Goal: Task Accomplishment & Management: Use online tool/utility

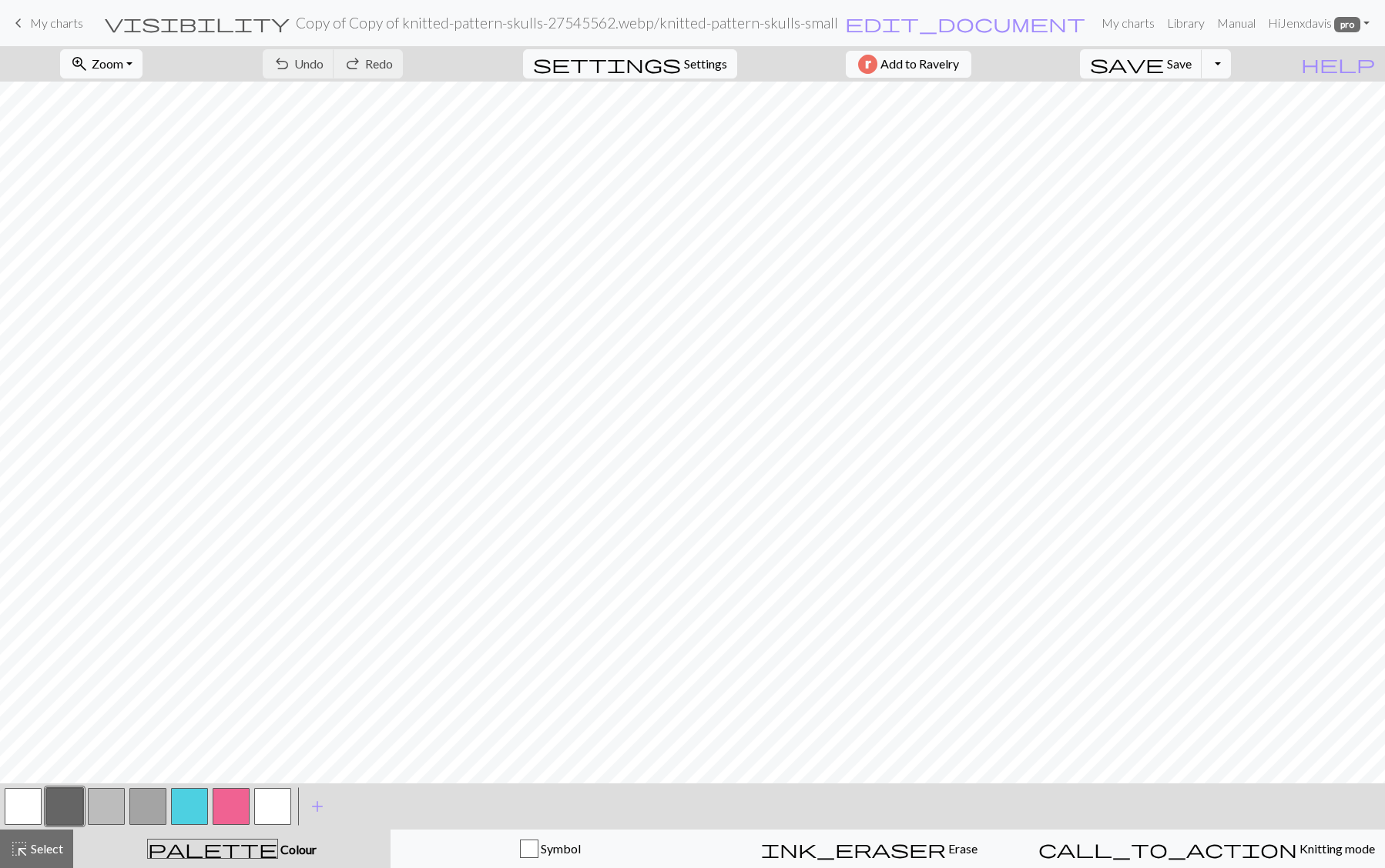
click at [37, 21] on span "My charts" at bounding box center [57, 23] width 53 height 15
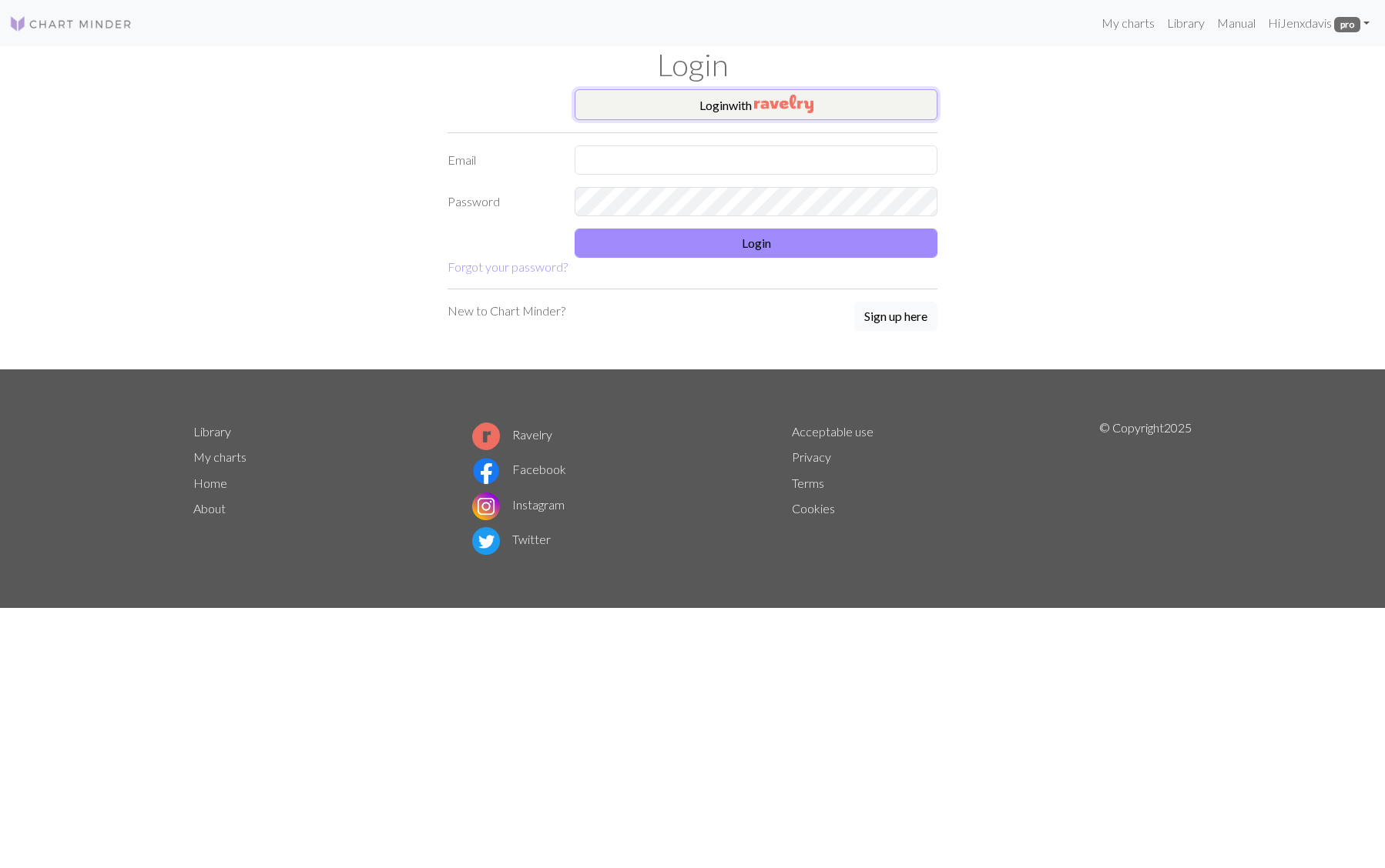
click at [691, 110] on button "Login with" at bounding box center [756, 105] width 363 height 31
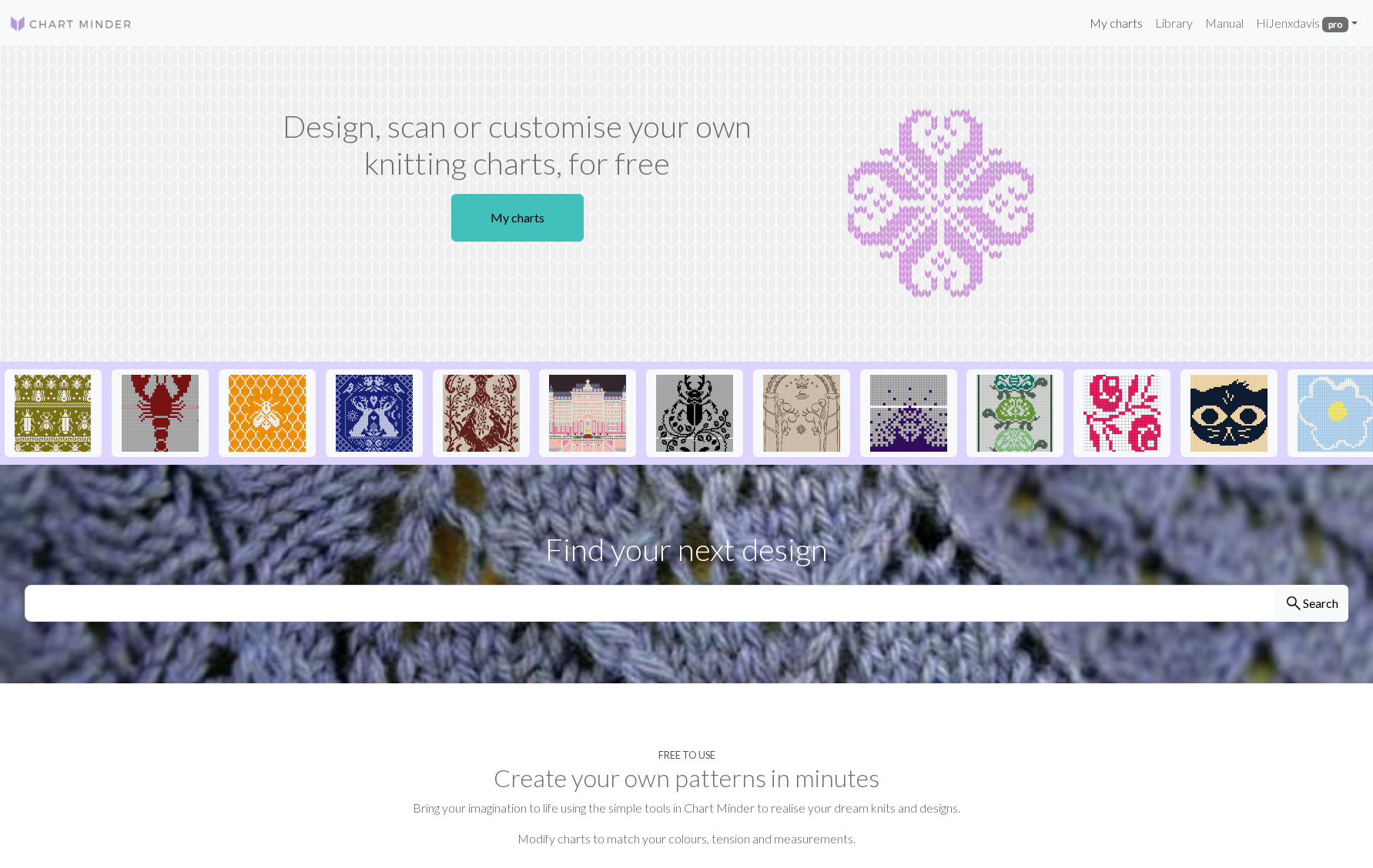
click at [1096, 23] on link "My charts" at bounding box center [1117, 23] width 66 height 31
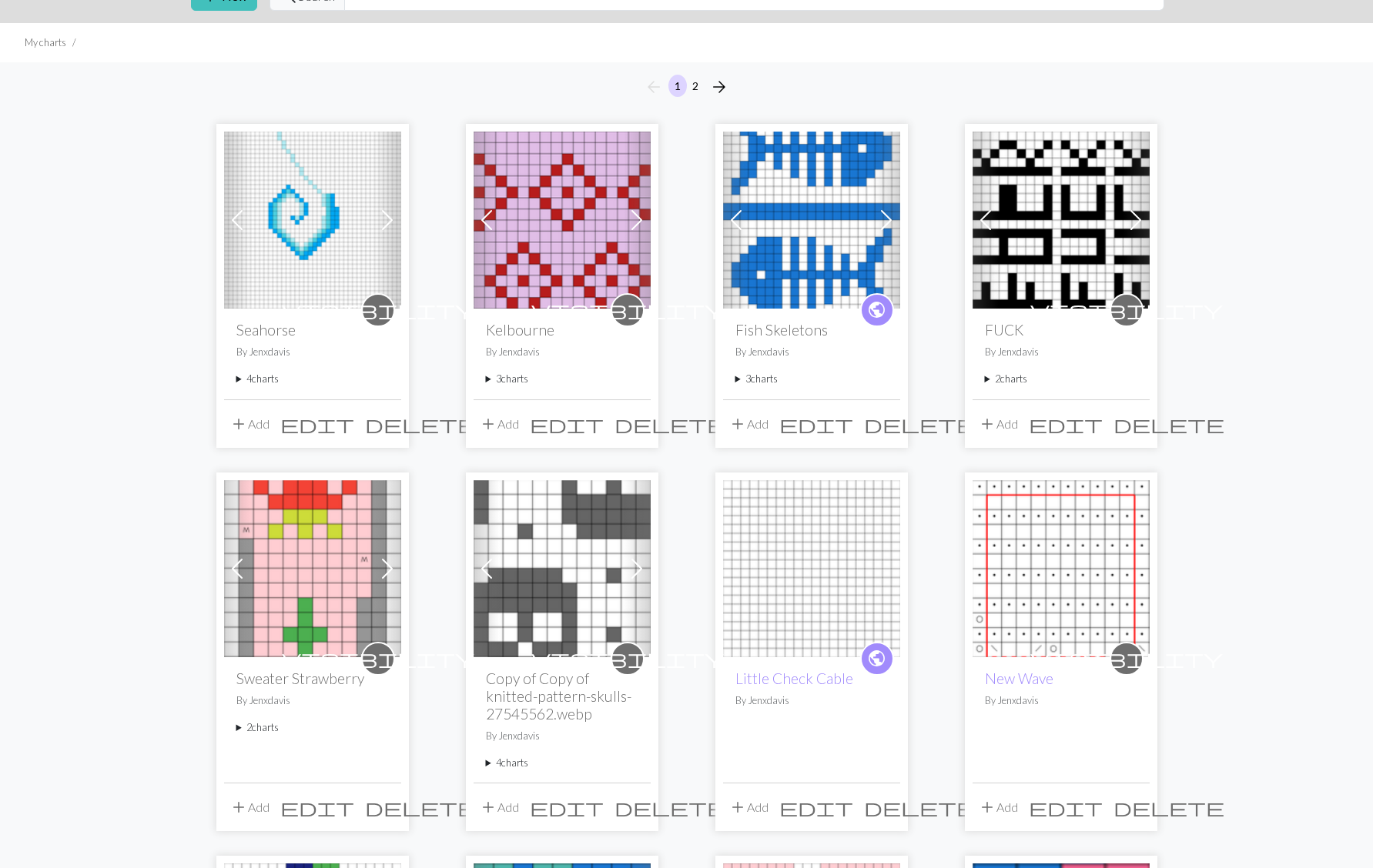
scroll to position [113, 0]
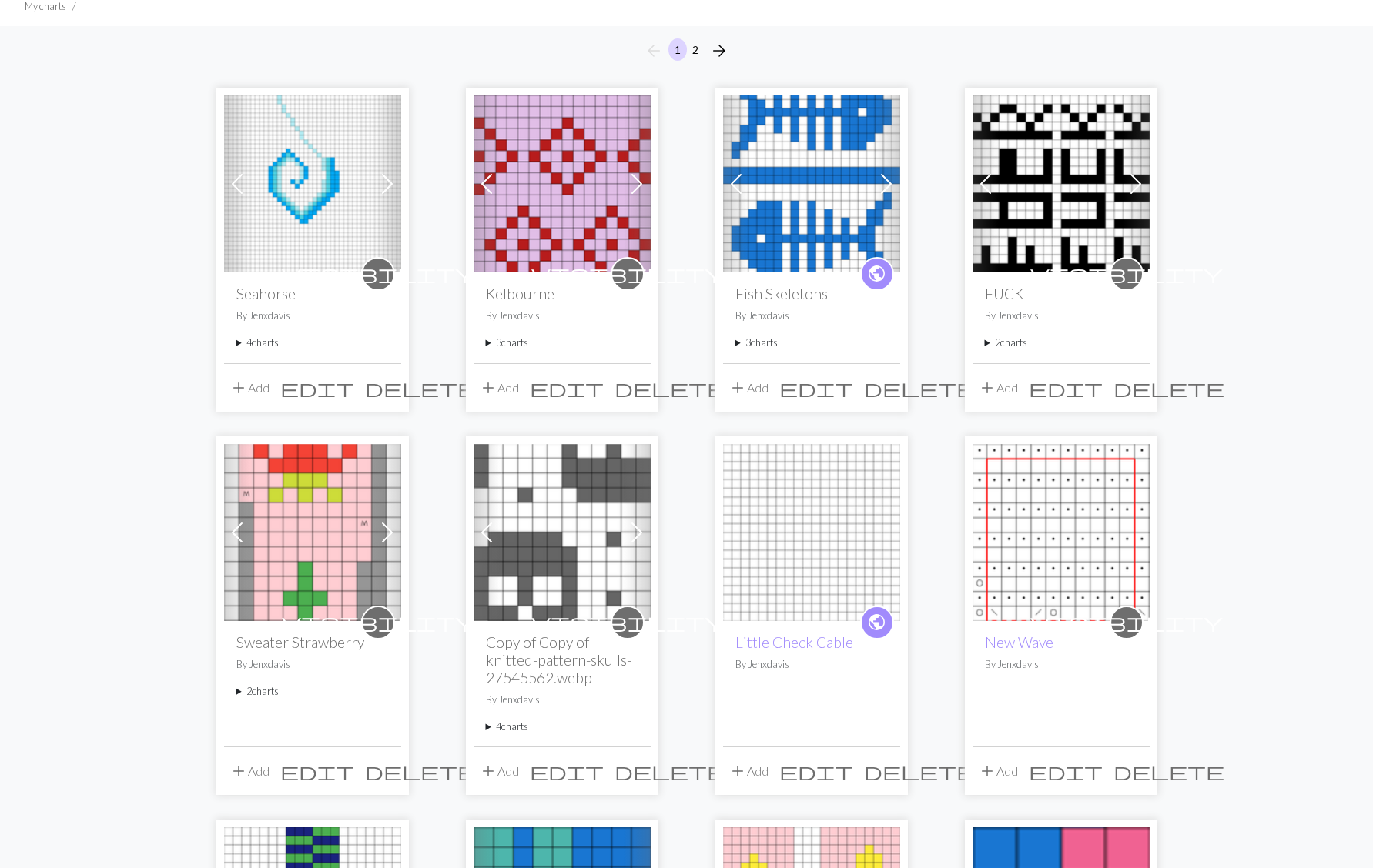
click at [487, 724] on summary "4 charts" at bounding box center [562, 727] width 153 height 15
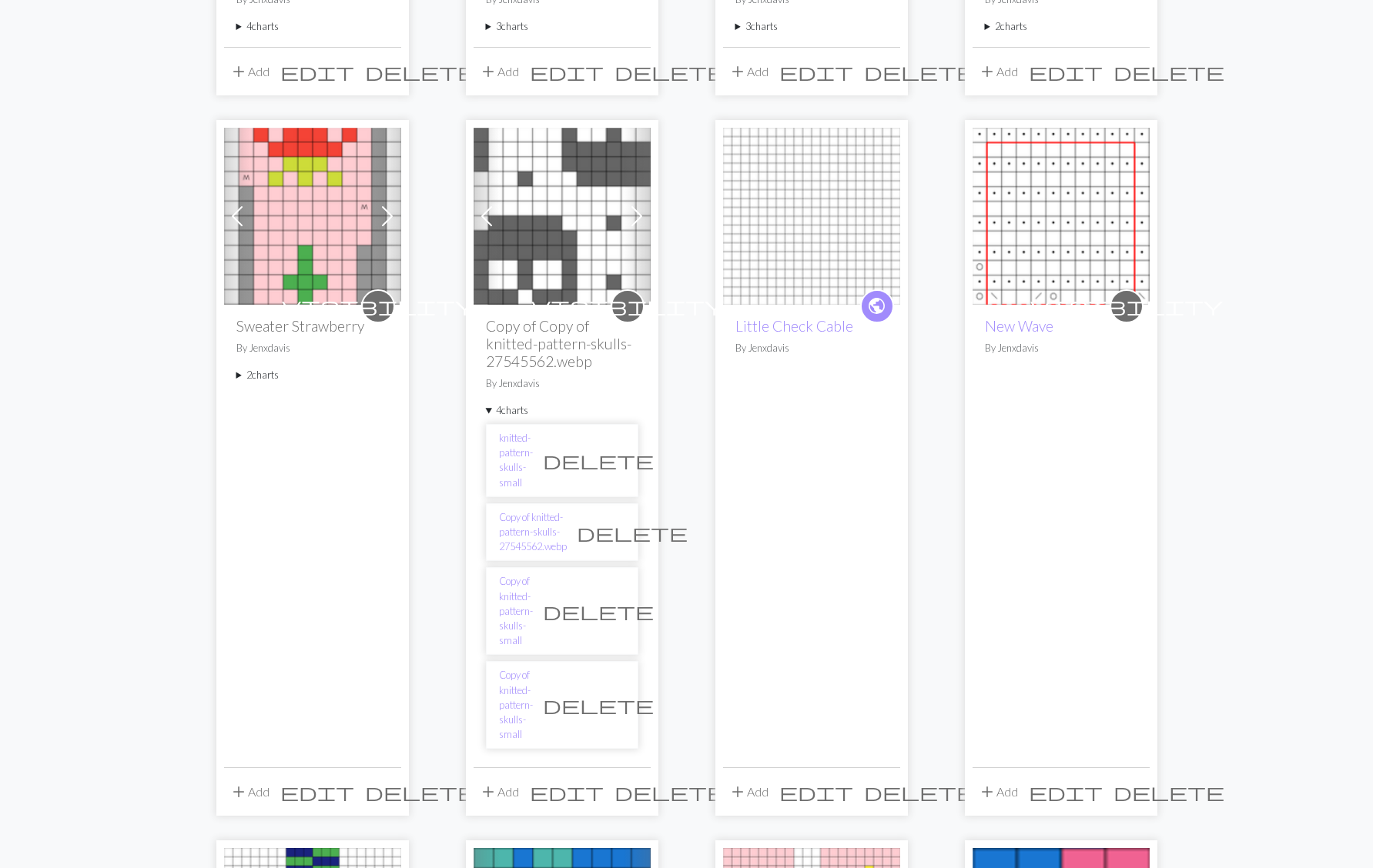
scroll to position [438, 0]
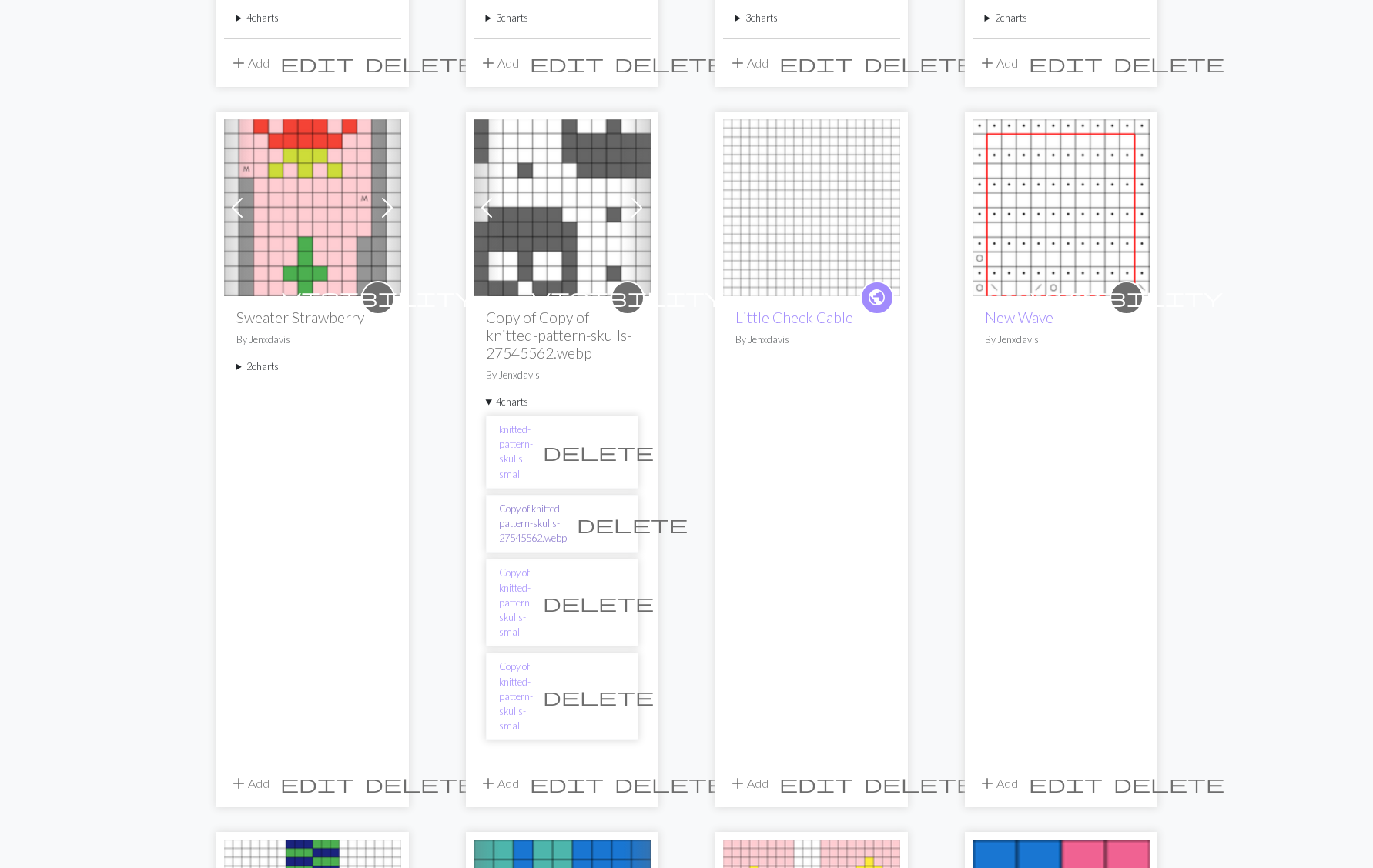
click at [533, 502] on link "Copy of knitted-pattern-skulls-27545562.webp" at bounding box center [533, 524] width 68 height 45
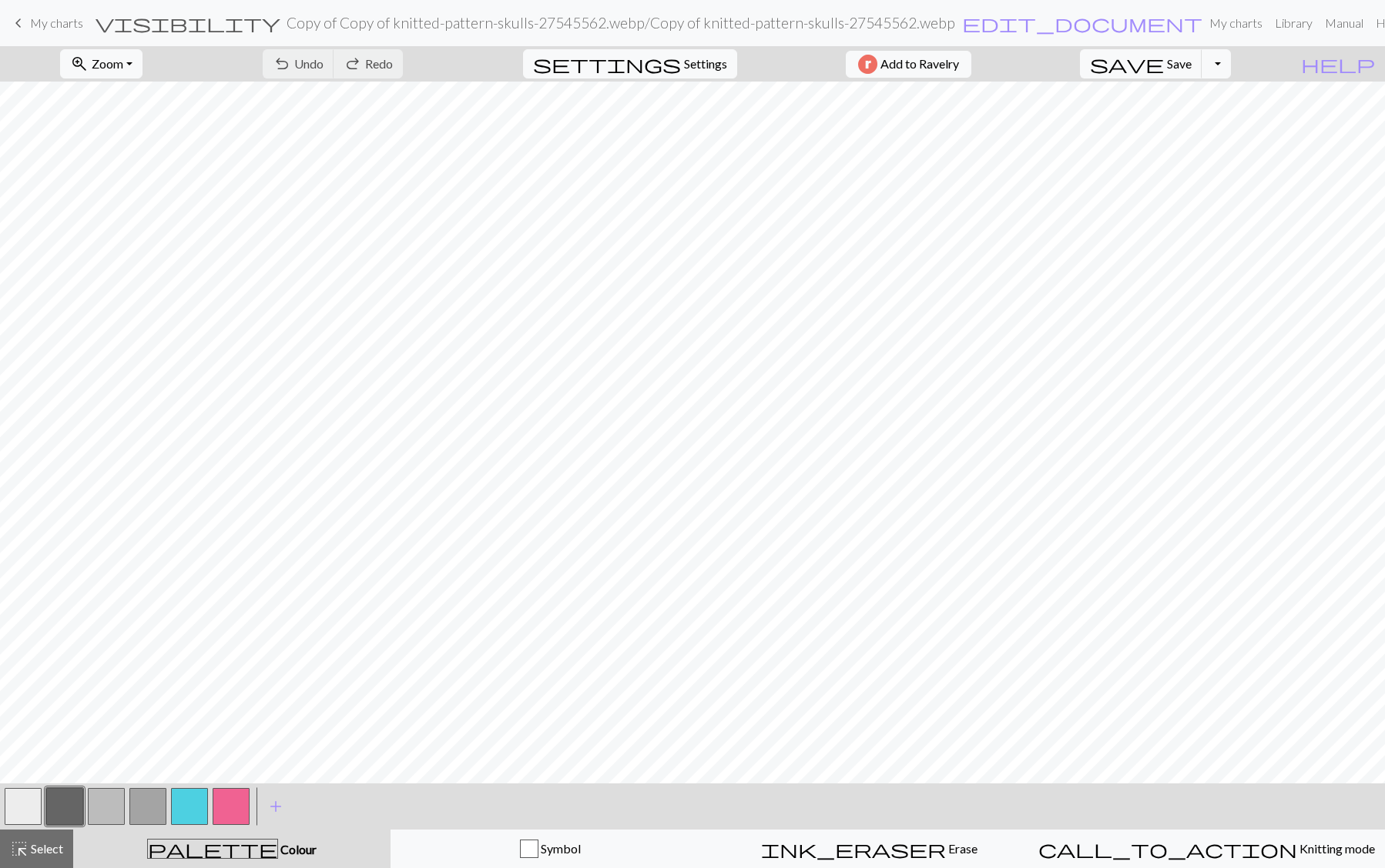
click at [27, 20] on link "keyboard_arrow_left My charts" at bounding box center [46, 23] width 74 height 26
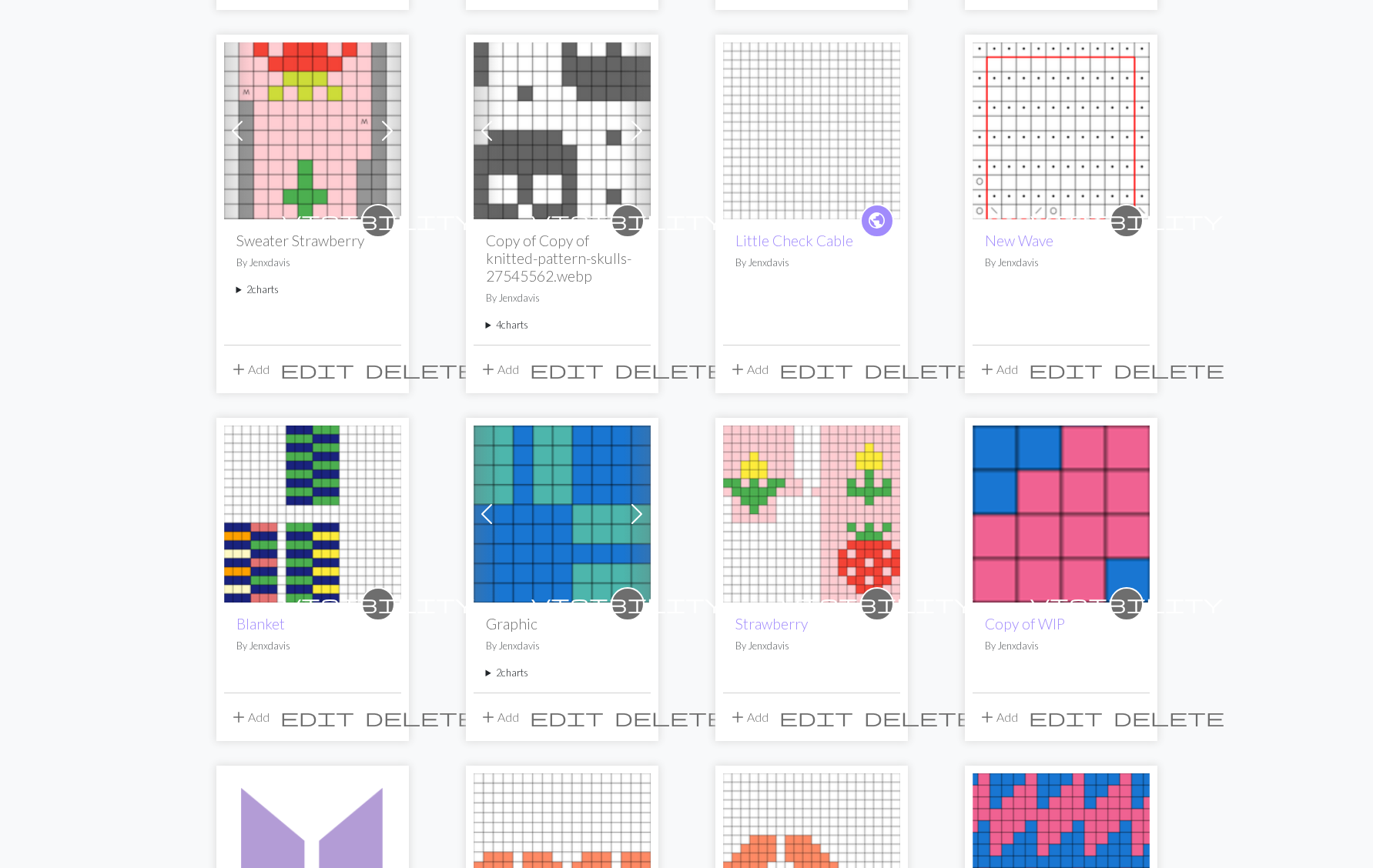
scroll to position [518, 0]
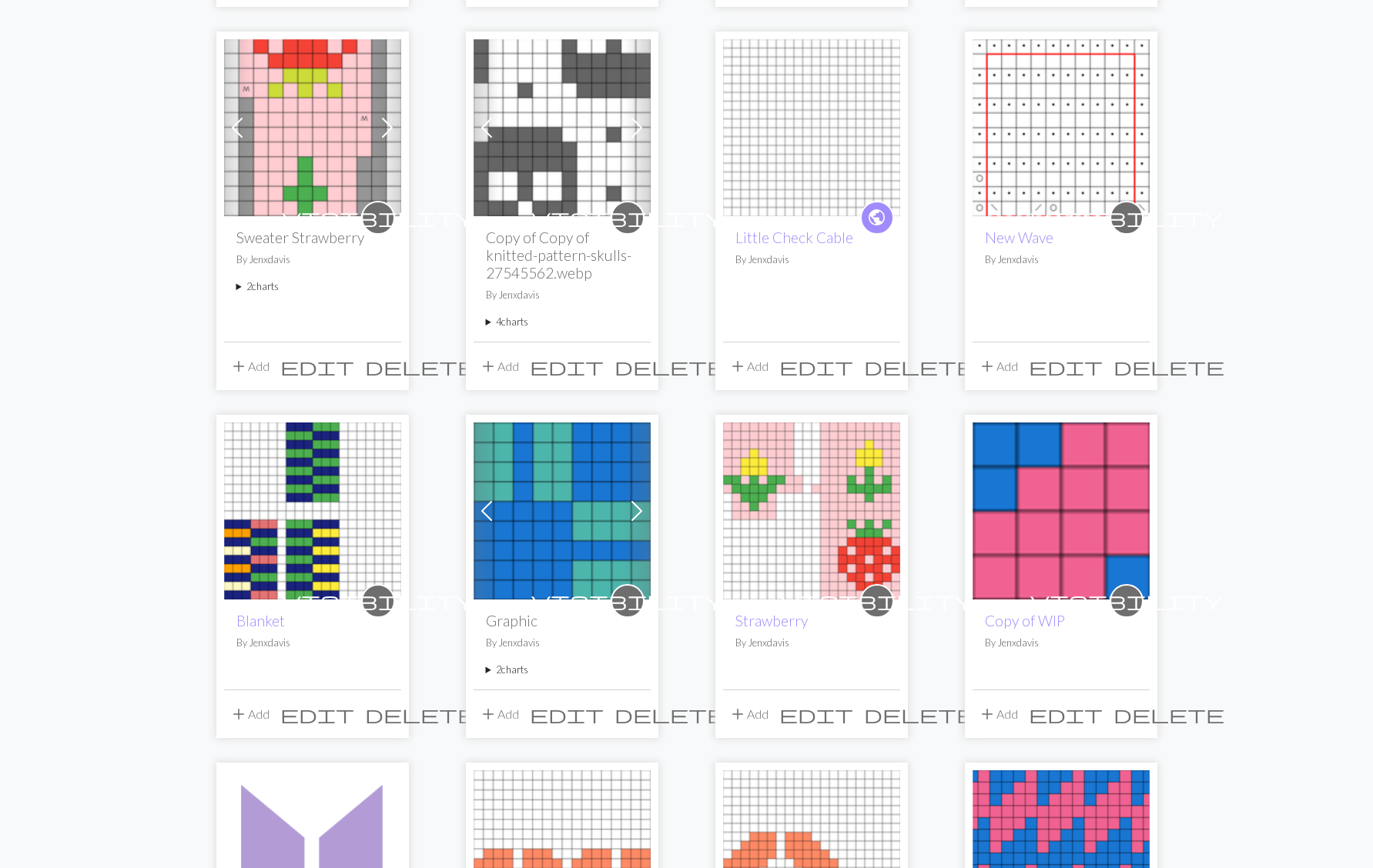
click at [489, 322] on summary "4 charts" at bounding box center [562, 323] width 153 height 15
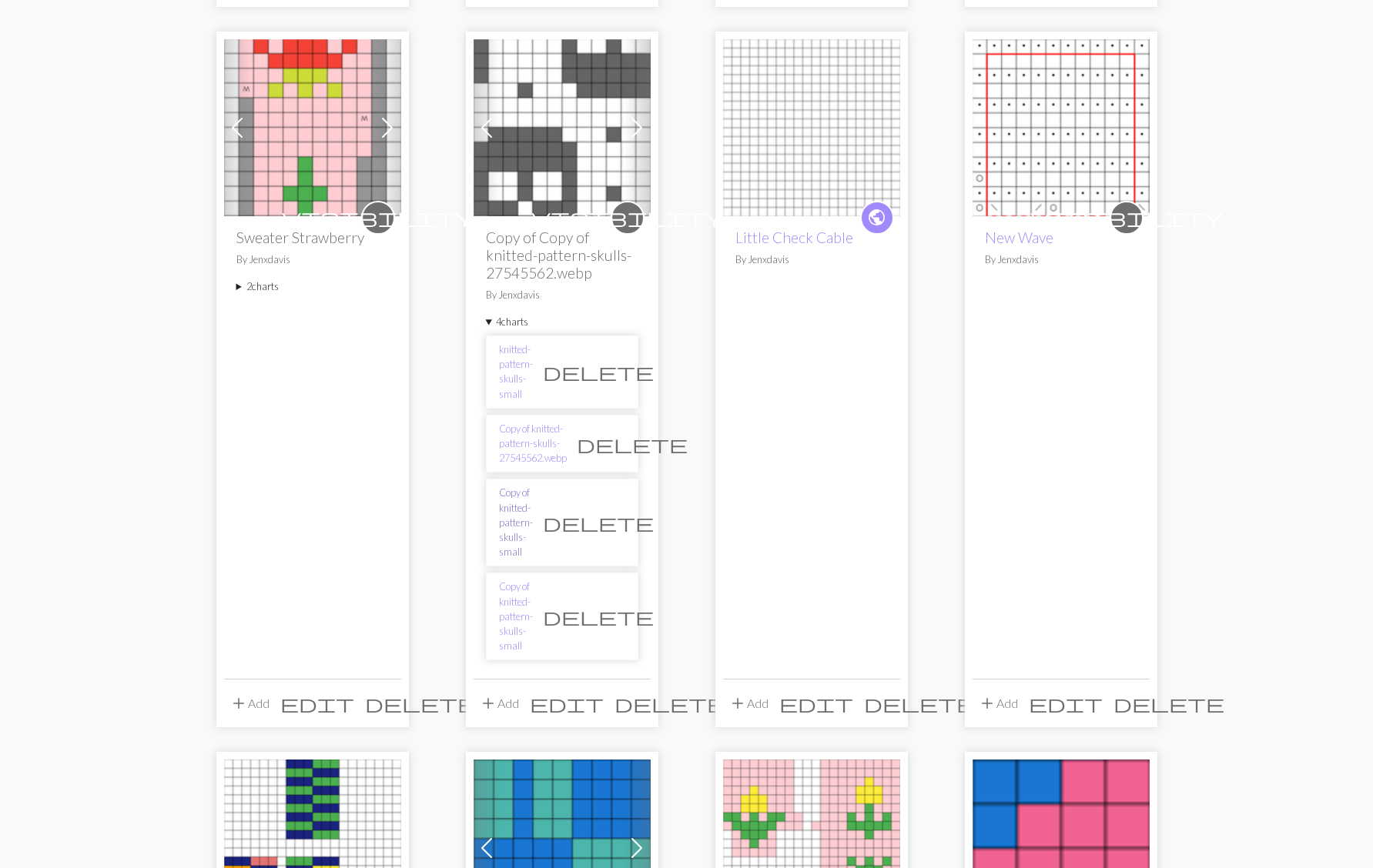
click at [526, 486] on link "Copy of knitted-pattern-skulls-small" at bounding box center [516, 523] width 34 height 74
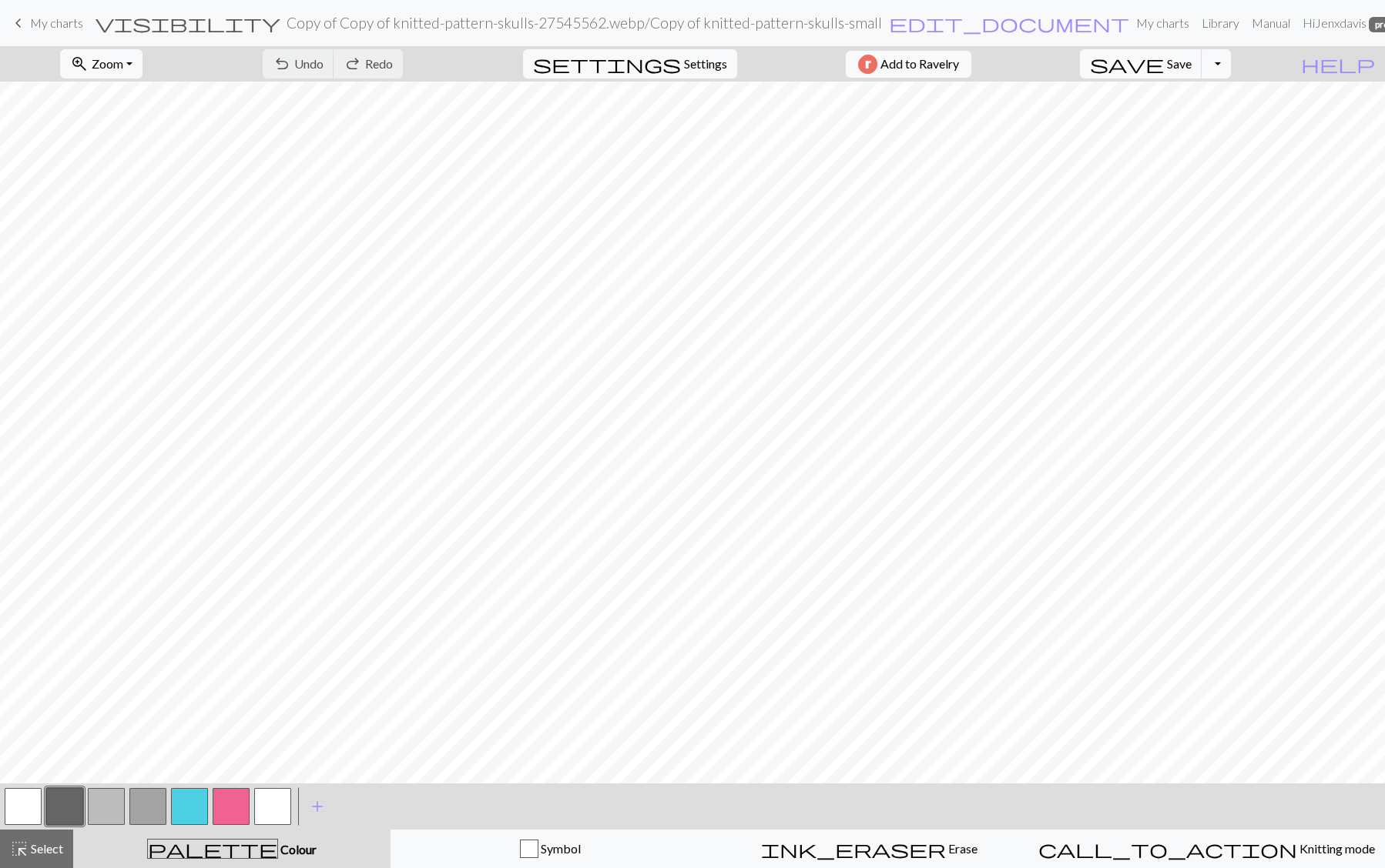
click at [37, 22] on span "My charts" at bounding box center [57, 23] width 53 height 15
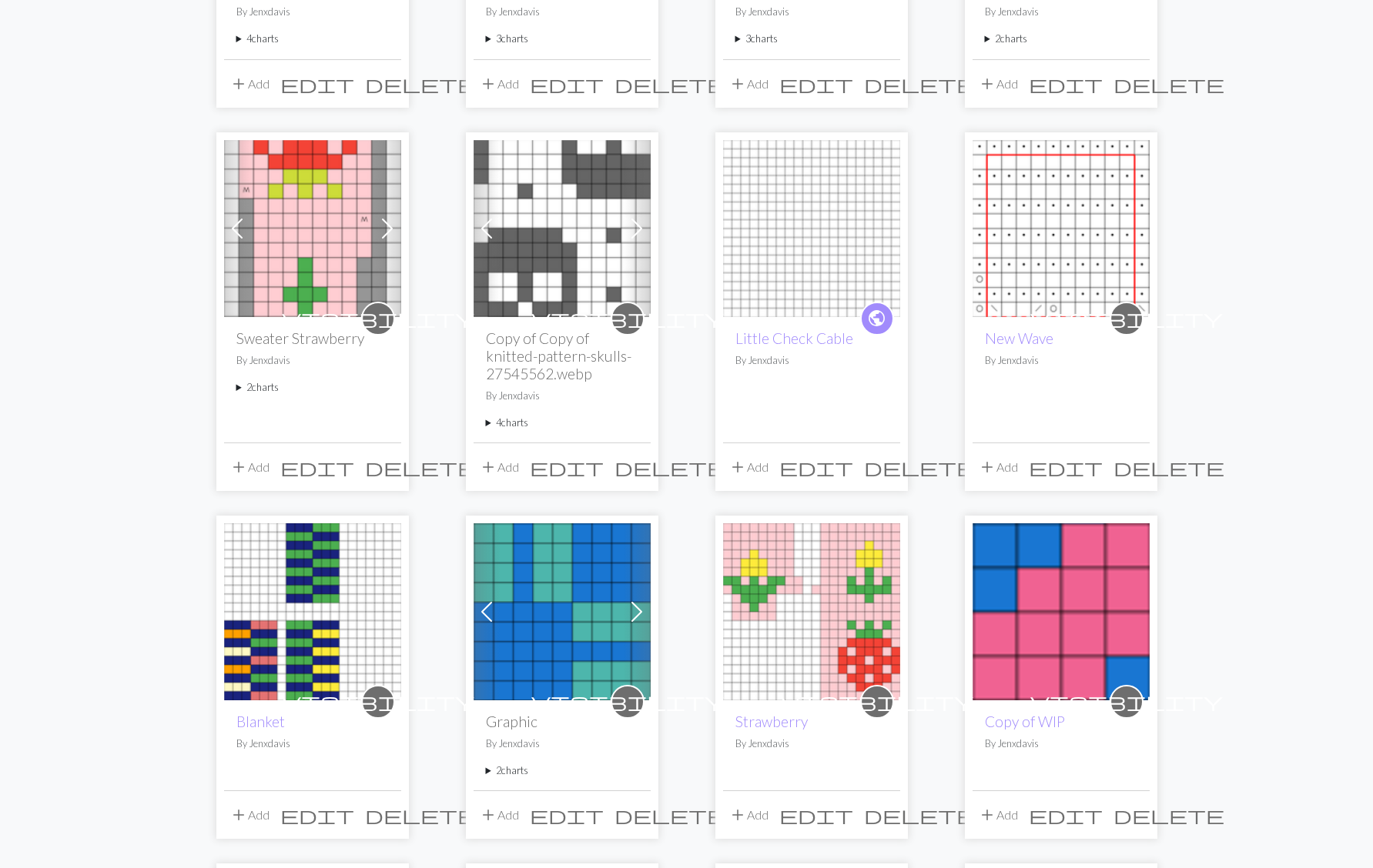
scroll to position [429, 0]
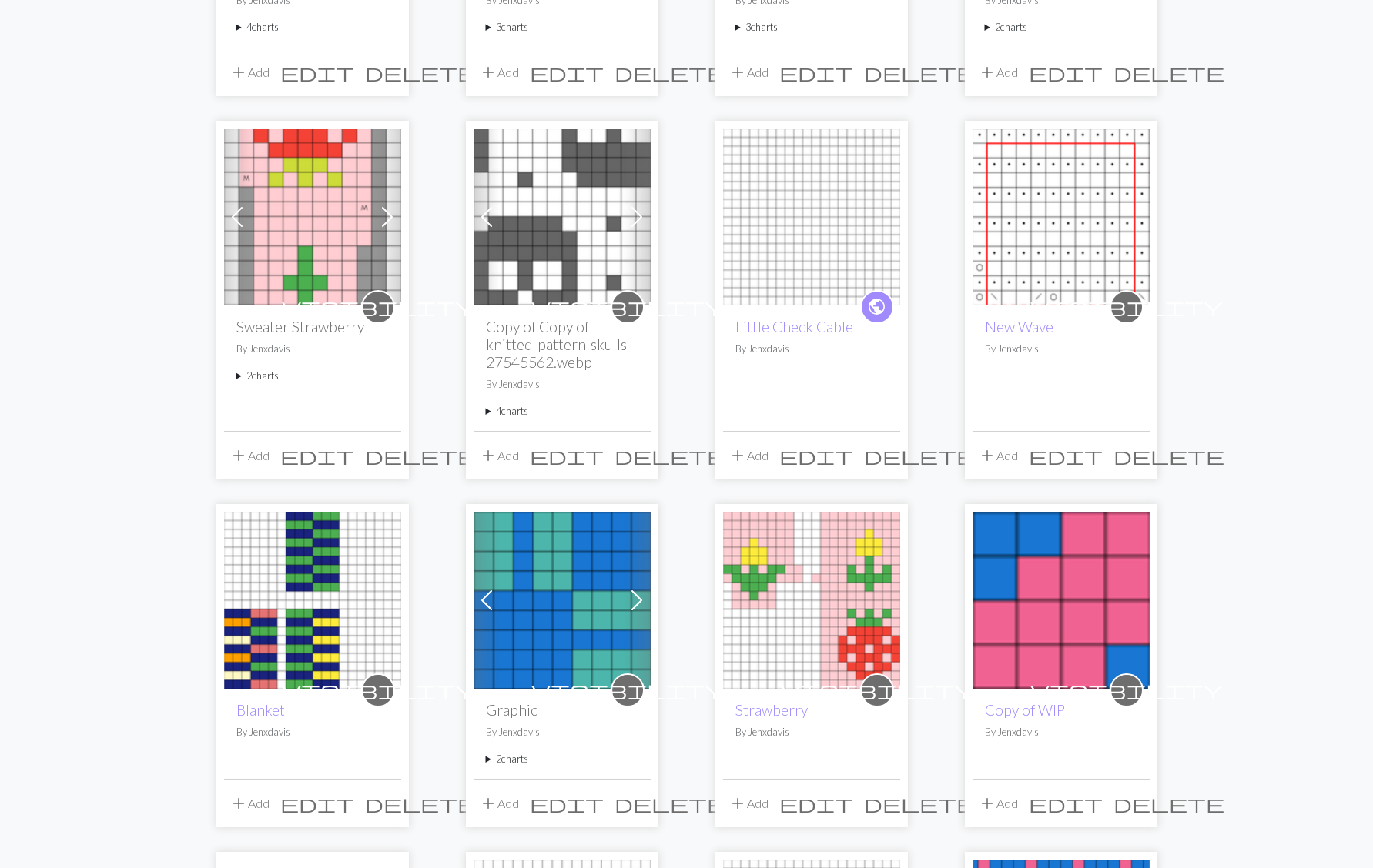
click at [487, 410] on summary "4 charts" at bounding box center [562, 411] width 153 height 15
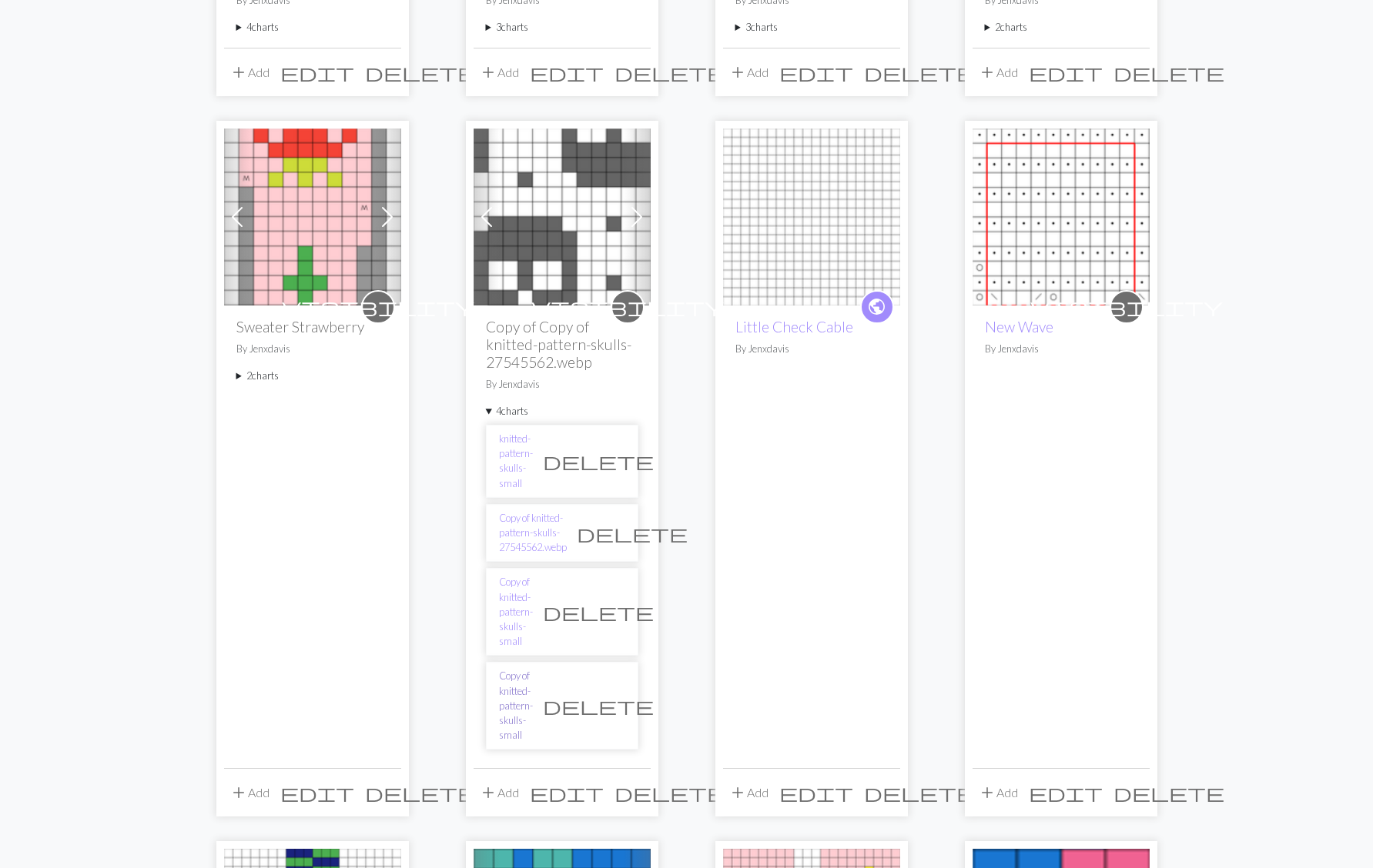
click at [533, 669] on link "Copy of knitted-pattern-skulls-small" at bounding box center [516, 705] width 34 height 74
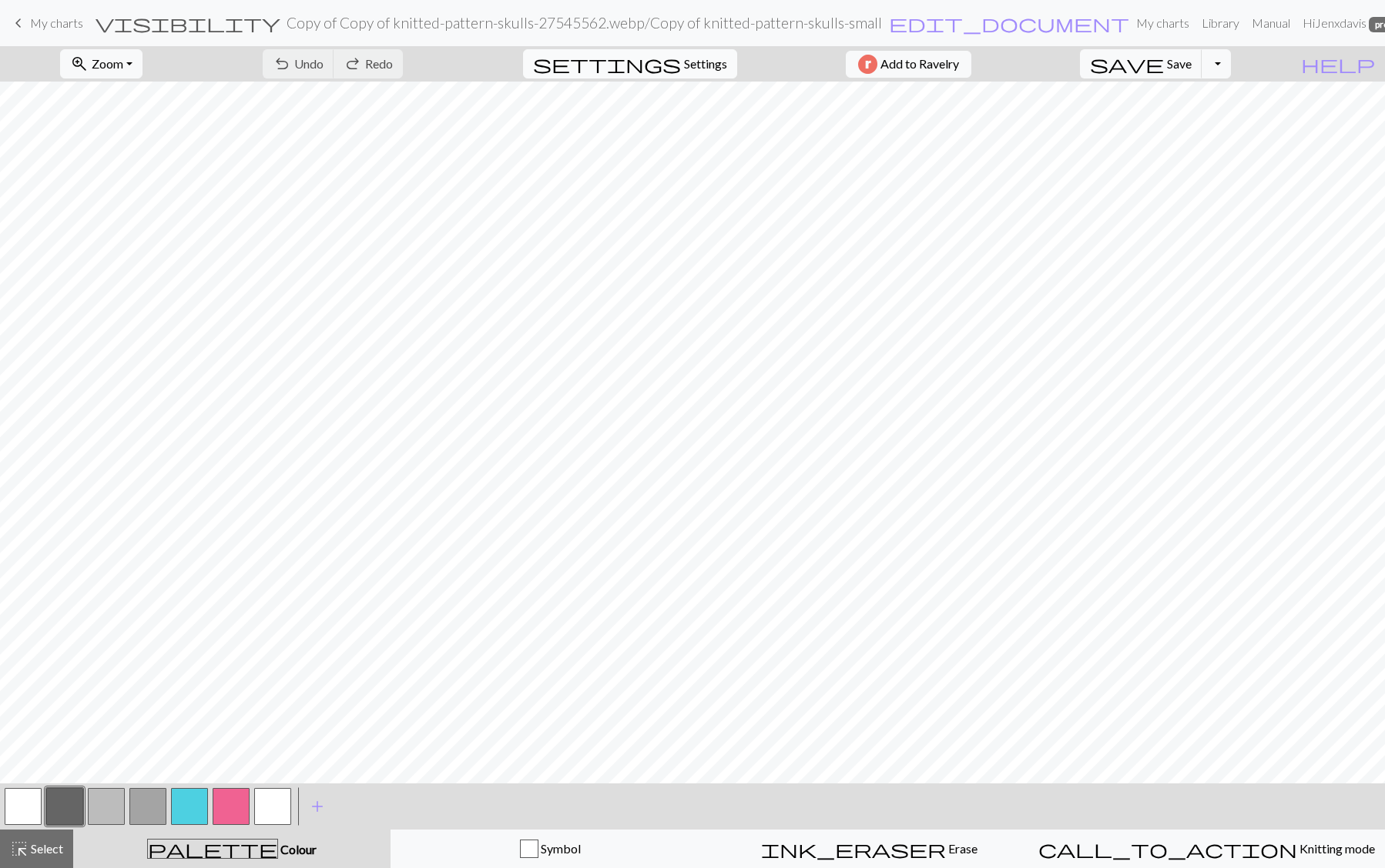
click at [684, 66] on span "Settings" at bounding box center [705, 64] width 43 height 18
select select "aran"
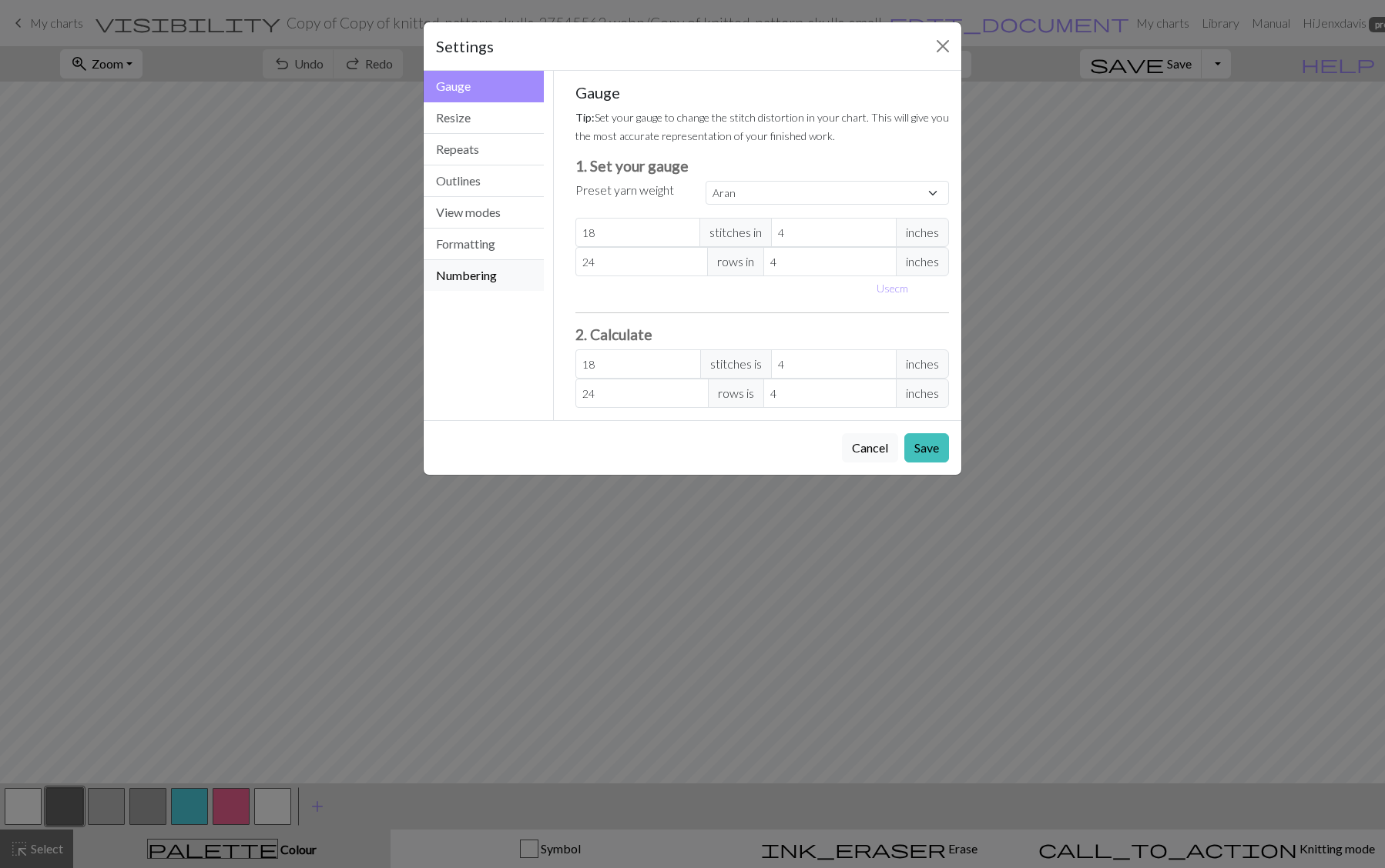
click at [470, 273] on button "Numbering" at bounding box center [483, 276] width 120 height 31
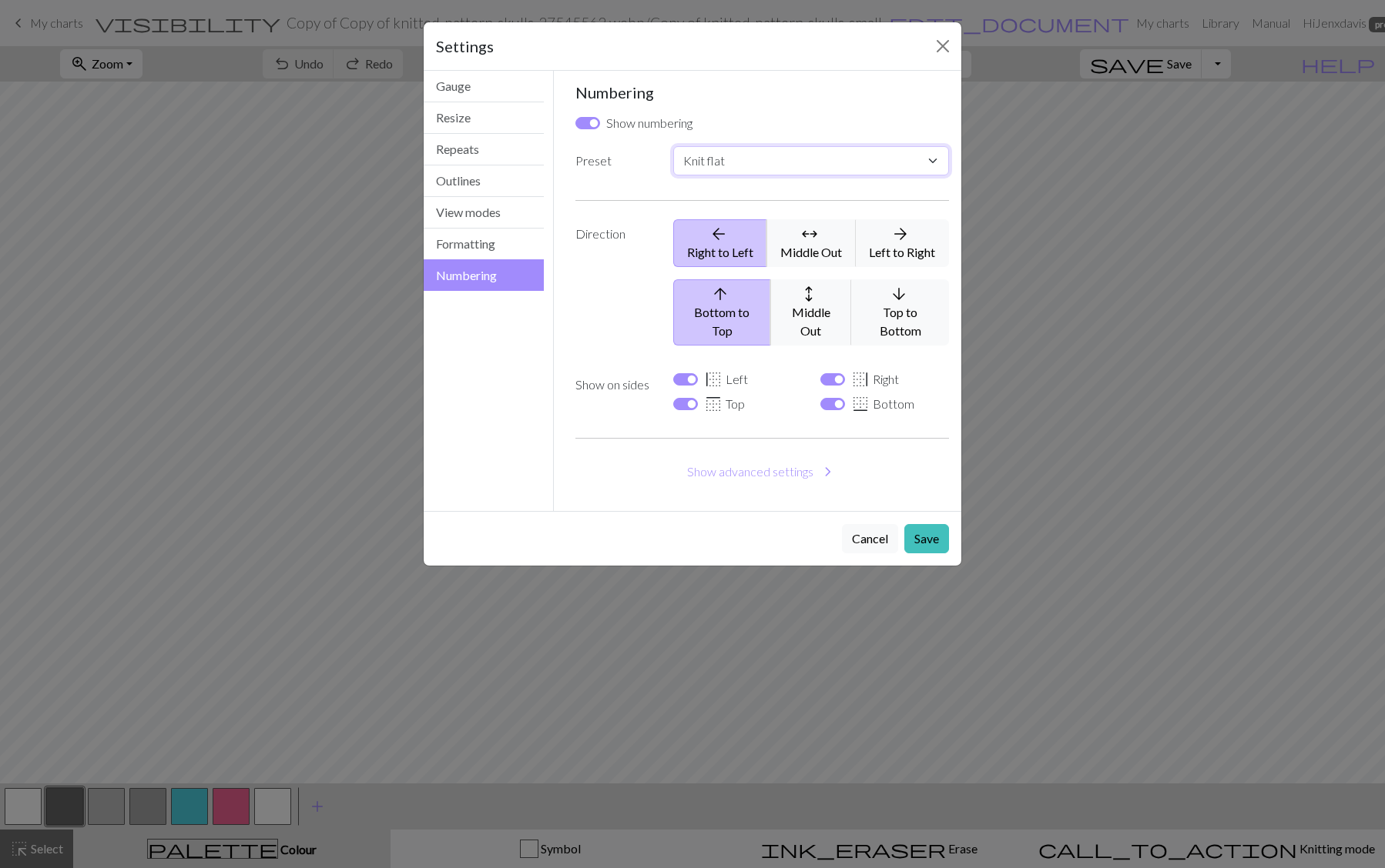
click at [777, 156] on select "Custom Knit flat Knit in the round Lace knitting Cross stitch" at bounding box center [811, 161] width 276 height 29
select select "round"
checkbox input "false"
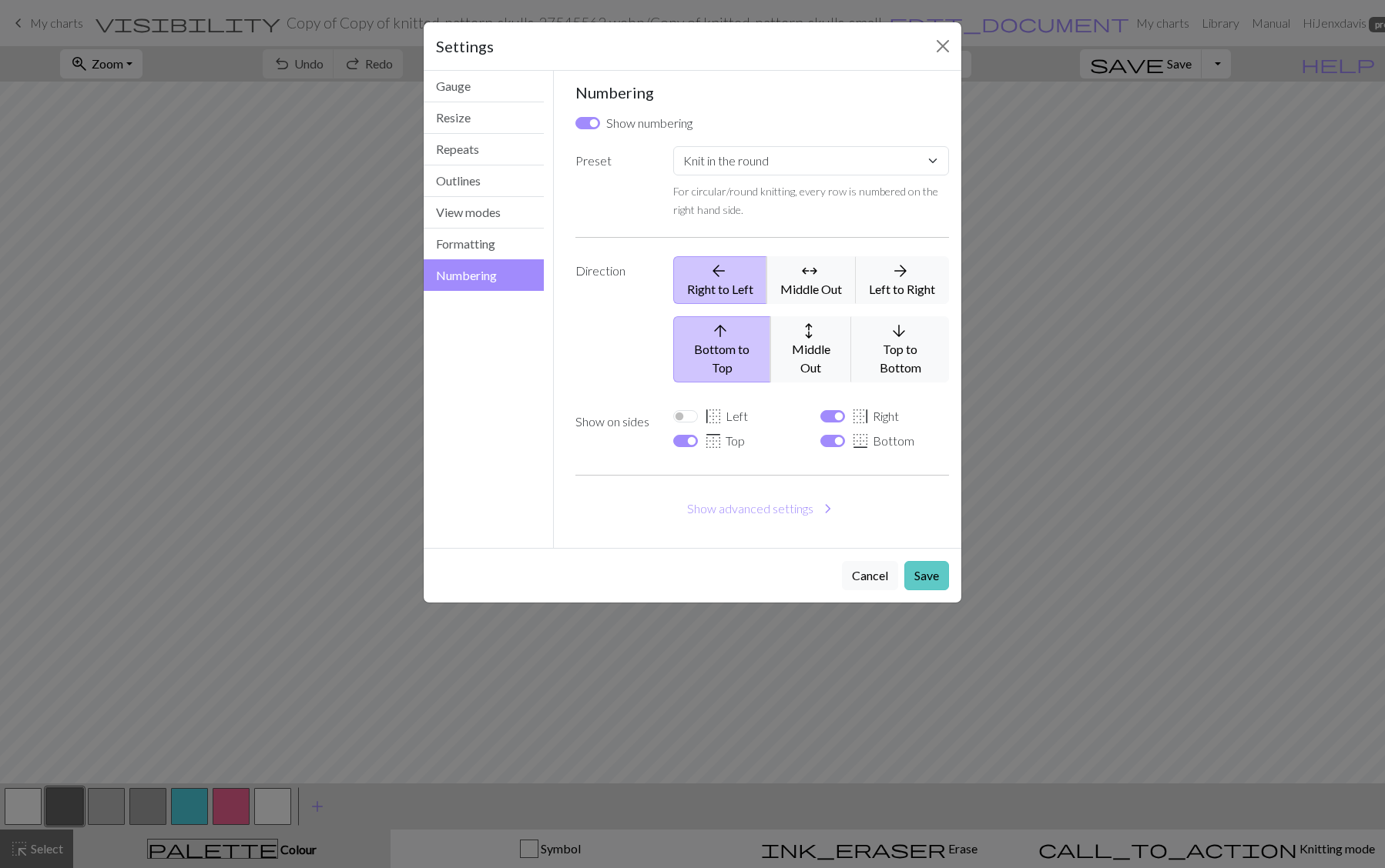
click at [929, 564] on button "Save" at bounding box center [926, 576] width 45 height 29
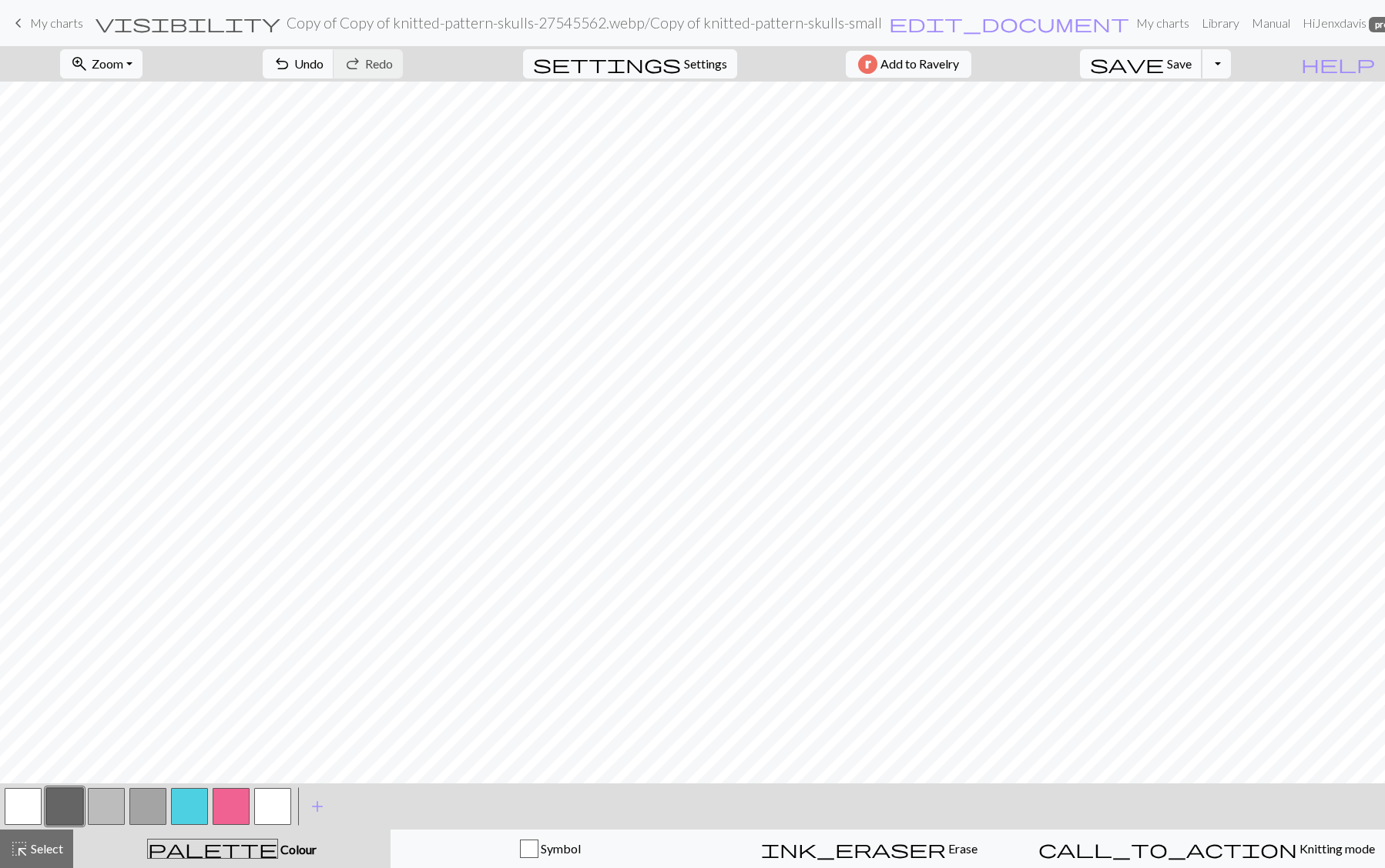
click at [1164, 61] on span "save" at bounding box center [1126, 64] width 74 height 22
click at [1231, 67] on button "Toggle Dropdown" at bounding box center [1217, 64] width 29 height 29
click at [1221, 120] on button "save_alt Download" at bounding box center [1103, 122] width 254 height 25
click at [1231, 66] on button "Toggle Dropdown" at bounding box center [1217, 64] width 29 height 29
click at [1177, 125] on button "save_alt Download" at bounding box center [1103, 122] width 254 height 25
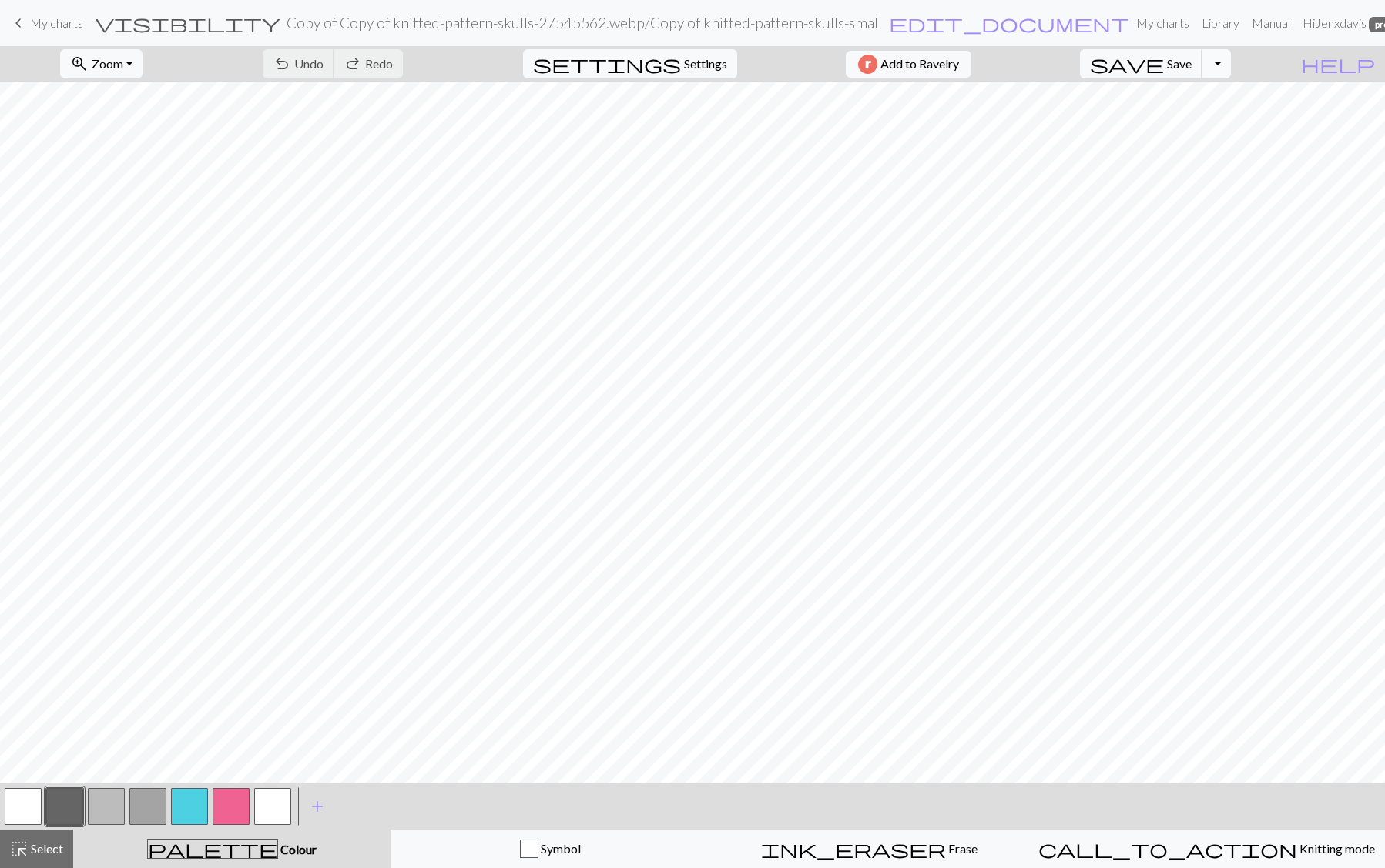
click at [1231, 66] on button "Toggle Dropdown" at bounding box center [1217, 64] width 29 height 29
click at [1188, 127] on button "save_alt Download" at bounding box center [1103, 122] width 254 height 25
click at [1192, 64] on span "Save" at bounding box center [1179, 64] width 25 height 15
click at [1231, 66] on button "Toggle Dropdown" at bounding box center [1217, 64] width 29 height 29
click at [1188, 112] on button "save_alt Download" at bounding box center [1103, 122] width 254 height 25
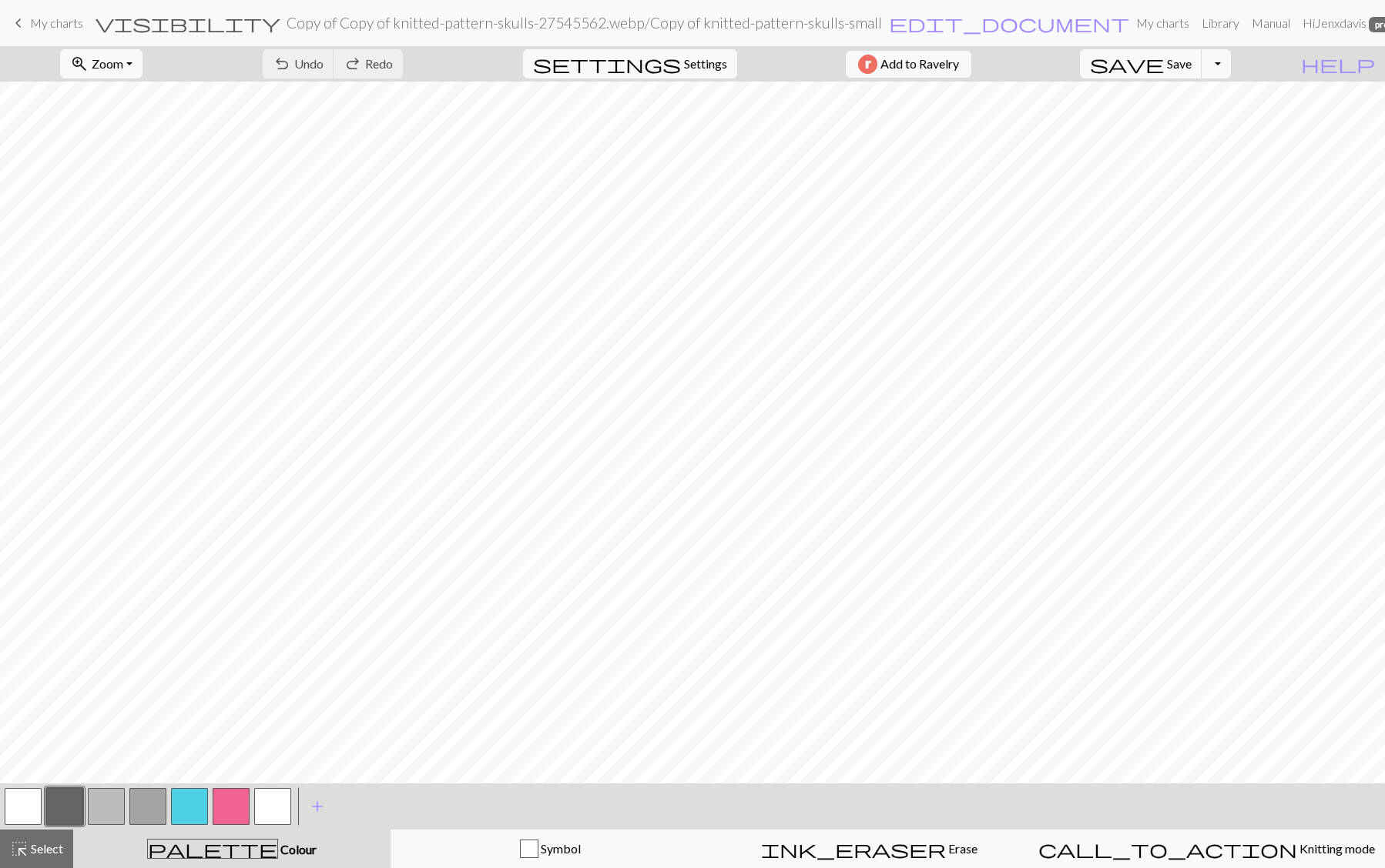
click at [58, 22] on span "My charts" at bounding box center [57, 23] width 53 height 15
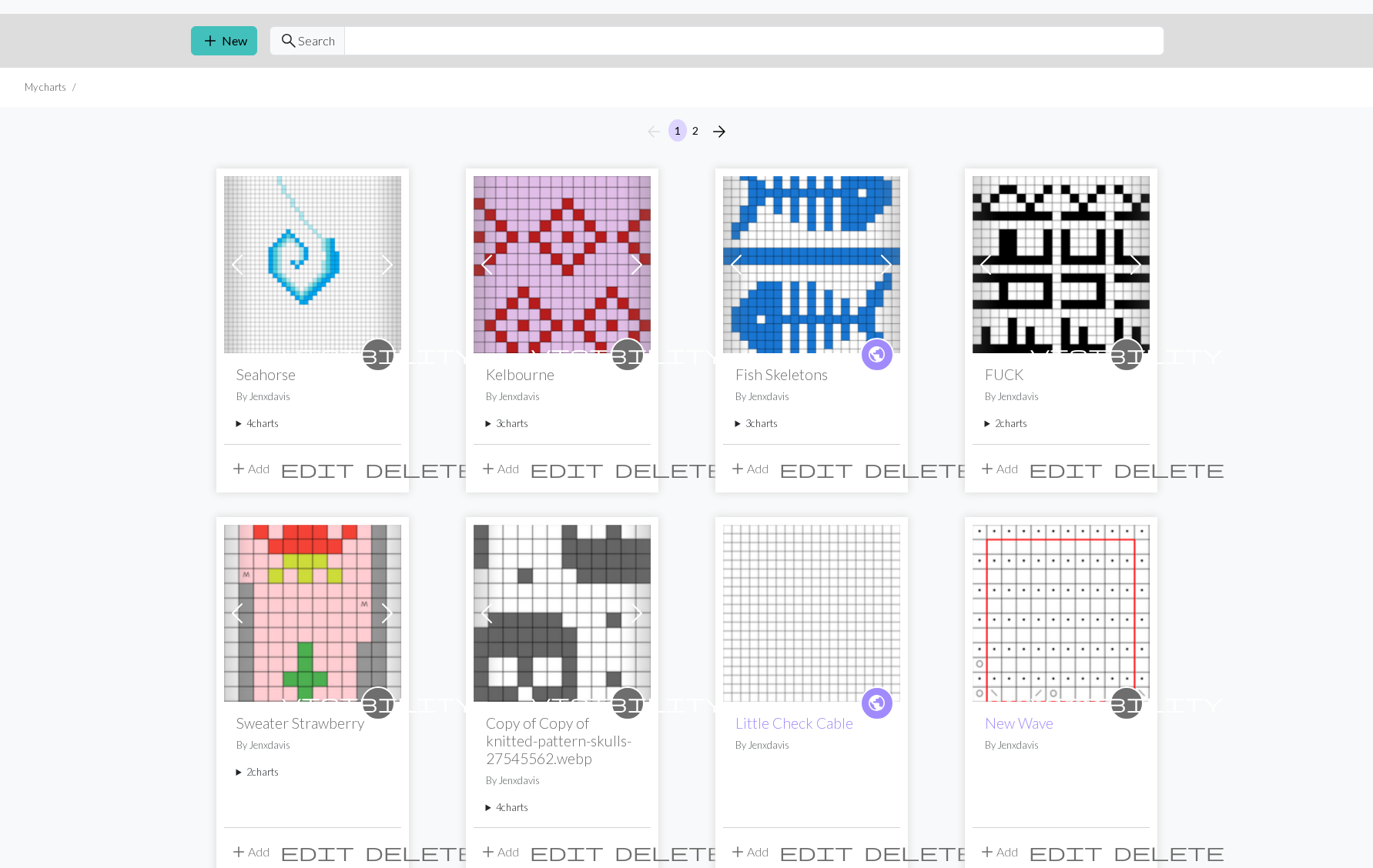
scroll to position [104, 0]
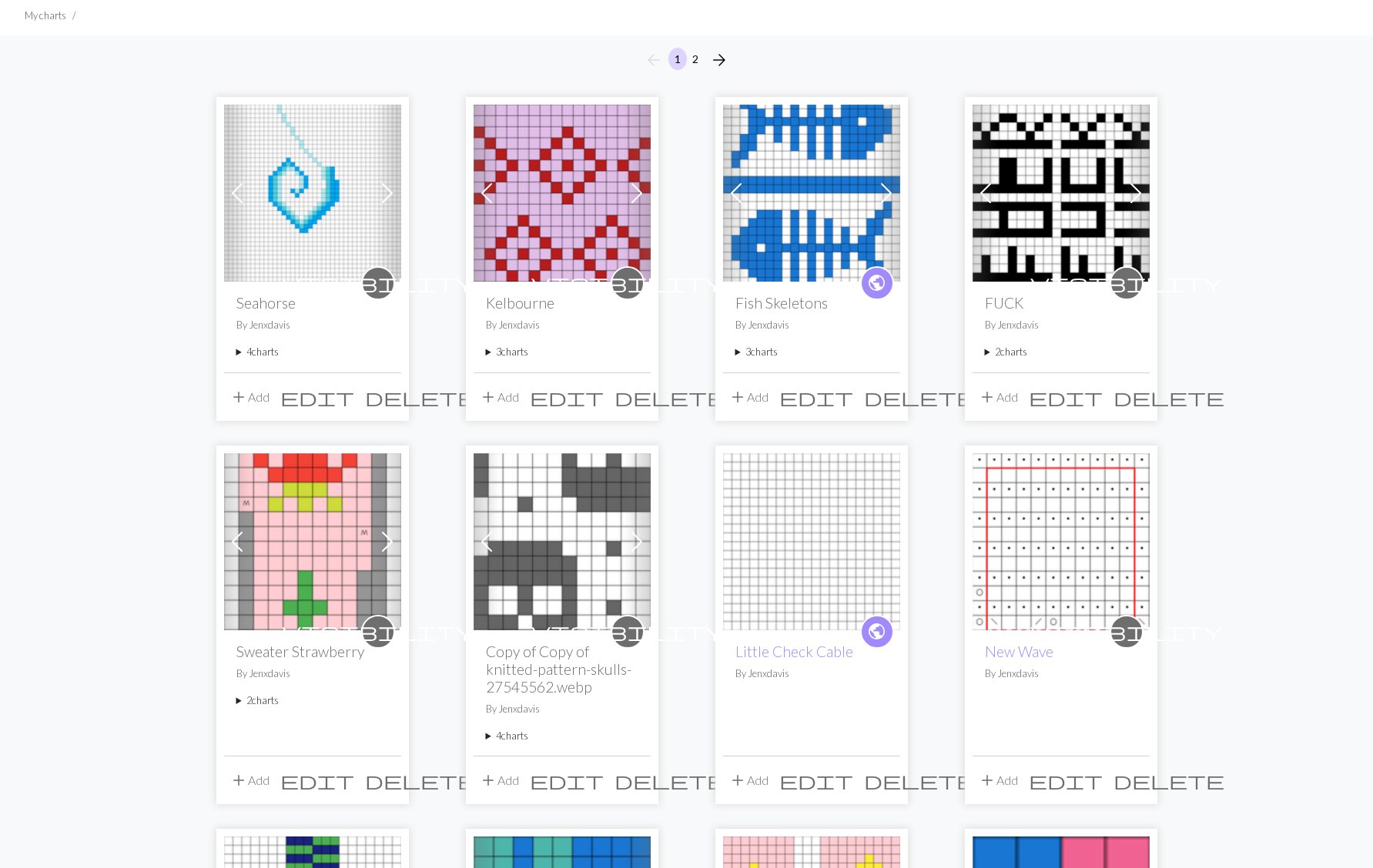
click at [490, 734] on summary "4 charts" at bounding box center [562, 736] width 153 height 15
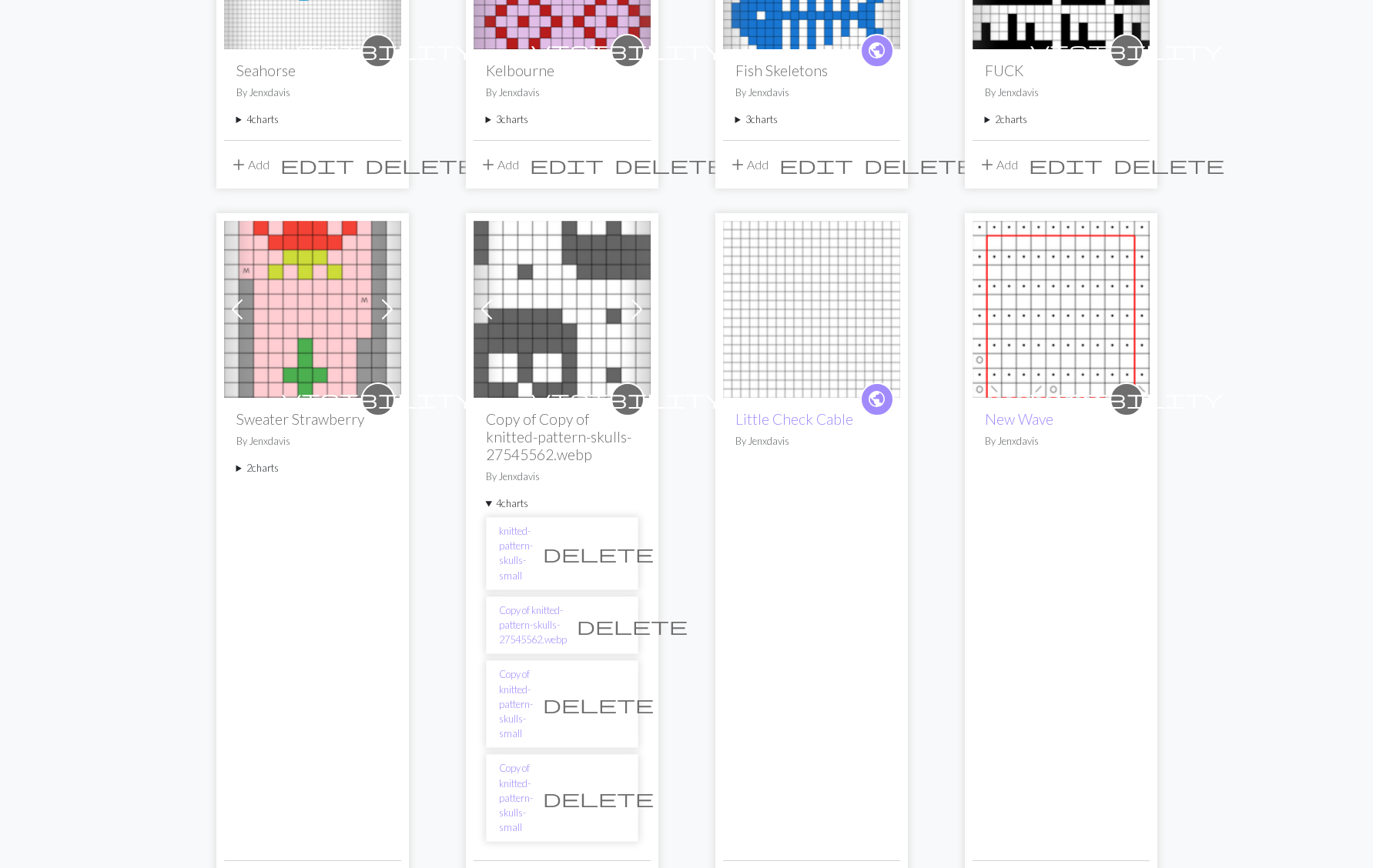
scroll to position [353, 0]
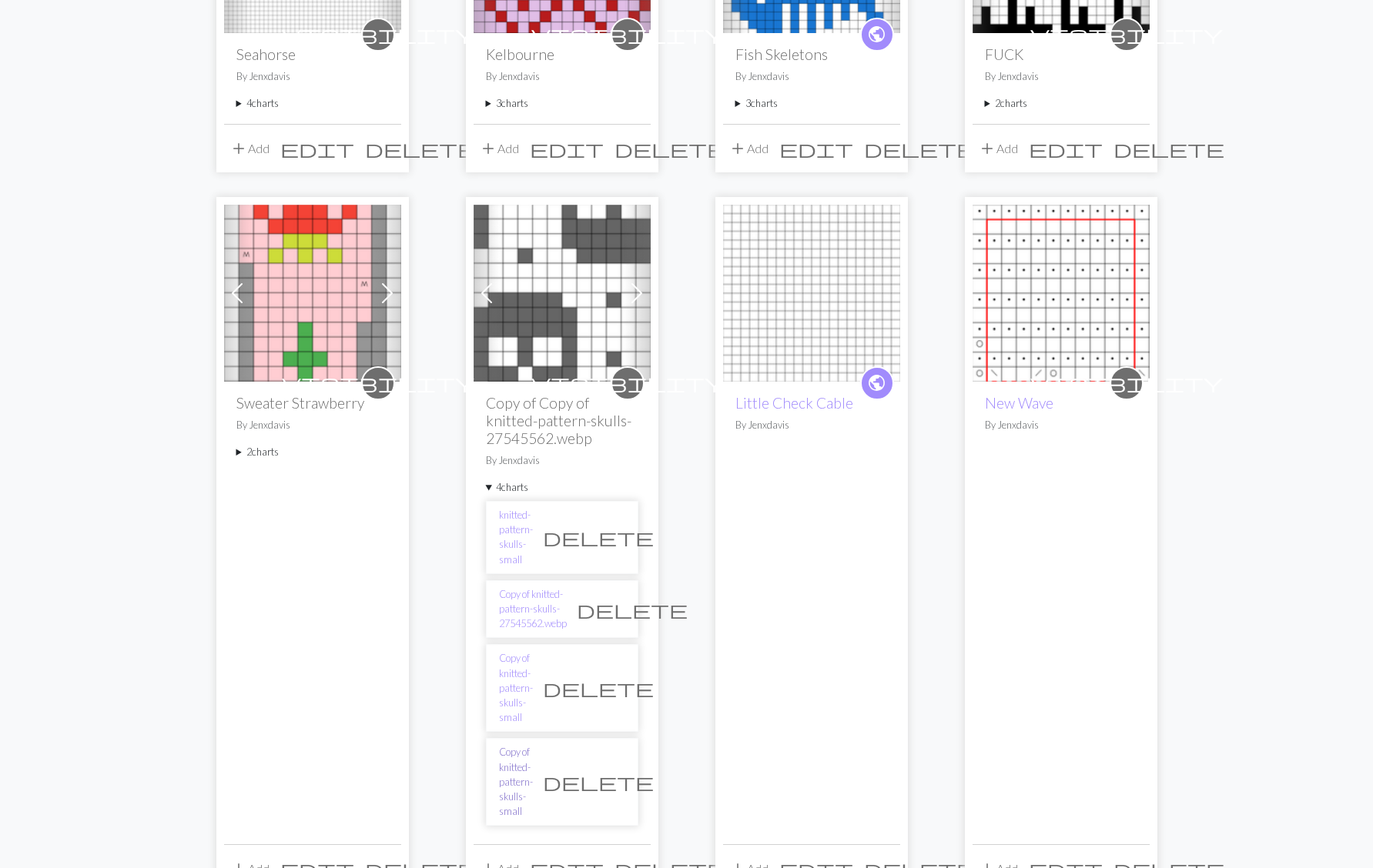
click at [533, 746] on link "Copy of knitted-pattern-skulls-small" at bounding box center [516, 782] width 34 height 74
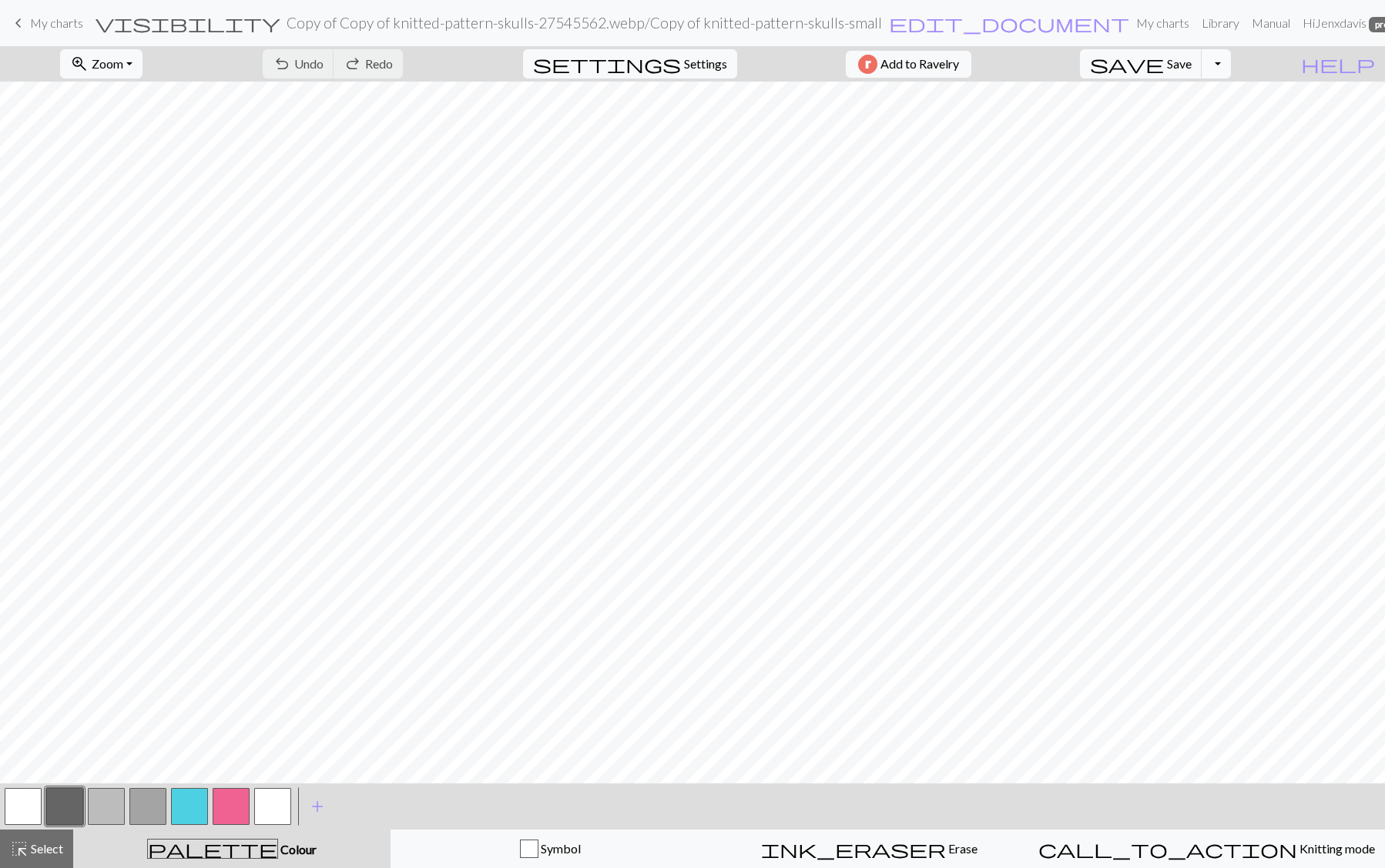
click at [1231, 71] on button "Toggle Dropdown" at bounding box center [1217, 64] width 29 height 29
click at [1191, 120] on button "save_alt Download" at bounding box center [1103, 122] width 254 height 25
click at [906, 26] on span "edit_document" at bounding box center [1008, 23] width 240 height 22
select select "6818f30245d59b5a934fa405"
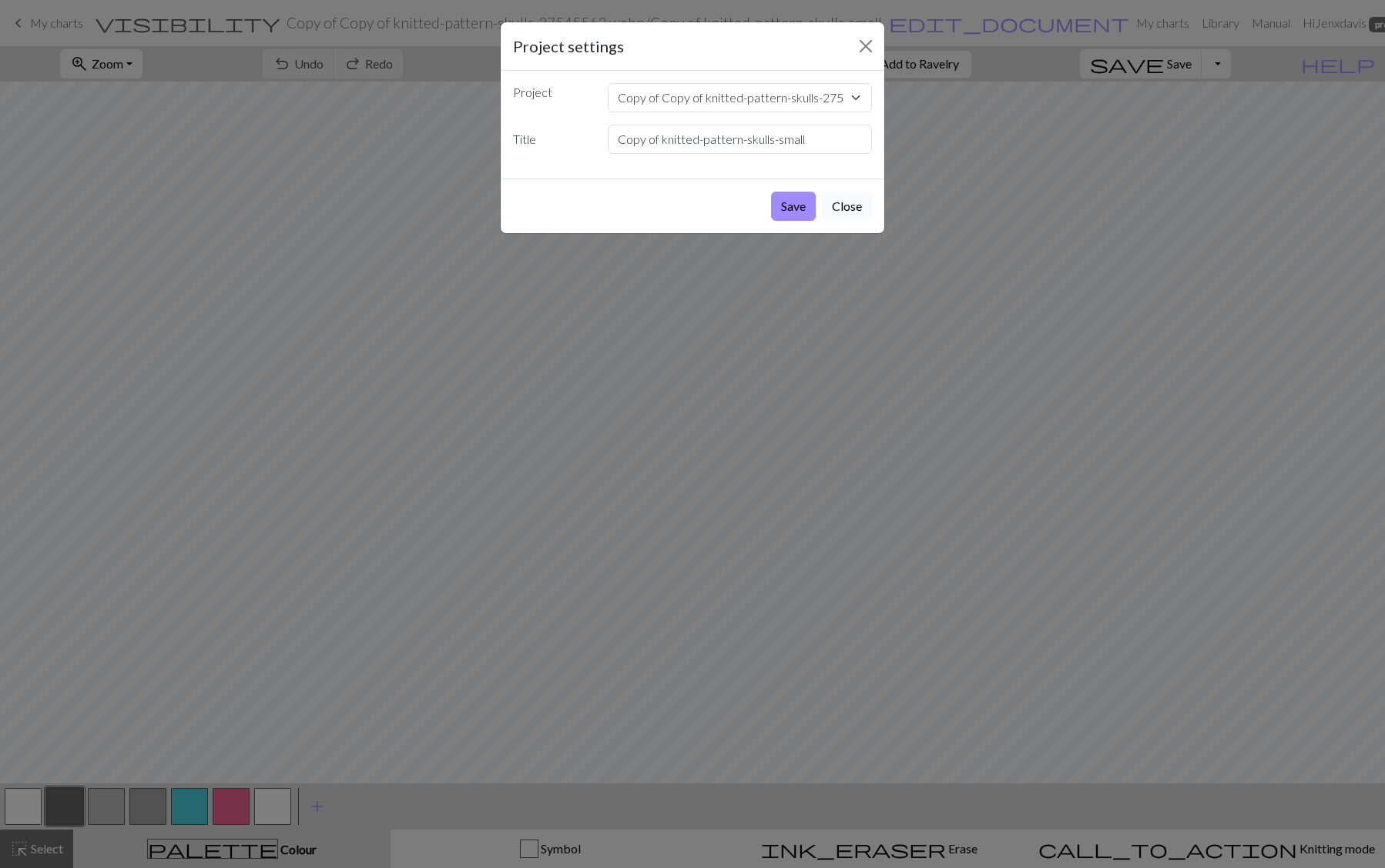
click at [845, 205] on button "Close" at bounding box center [847, 206] width 50 height 29
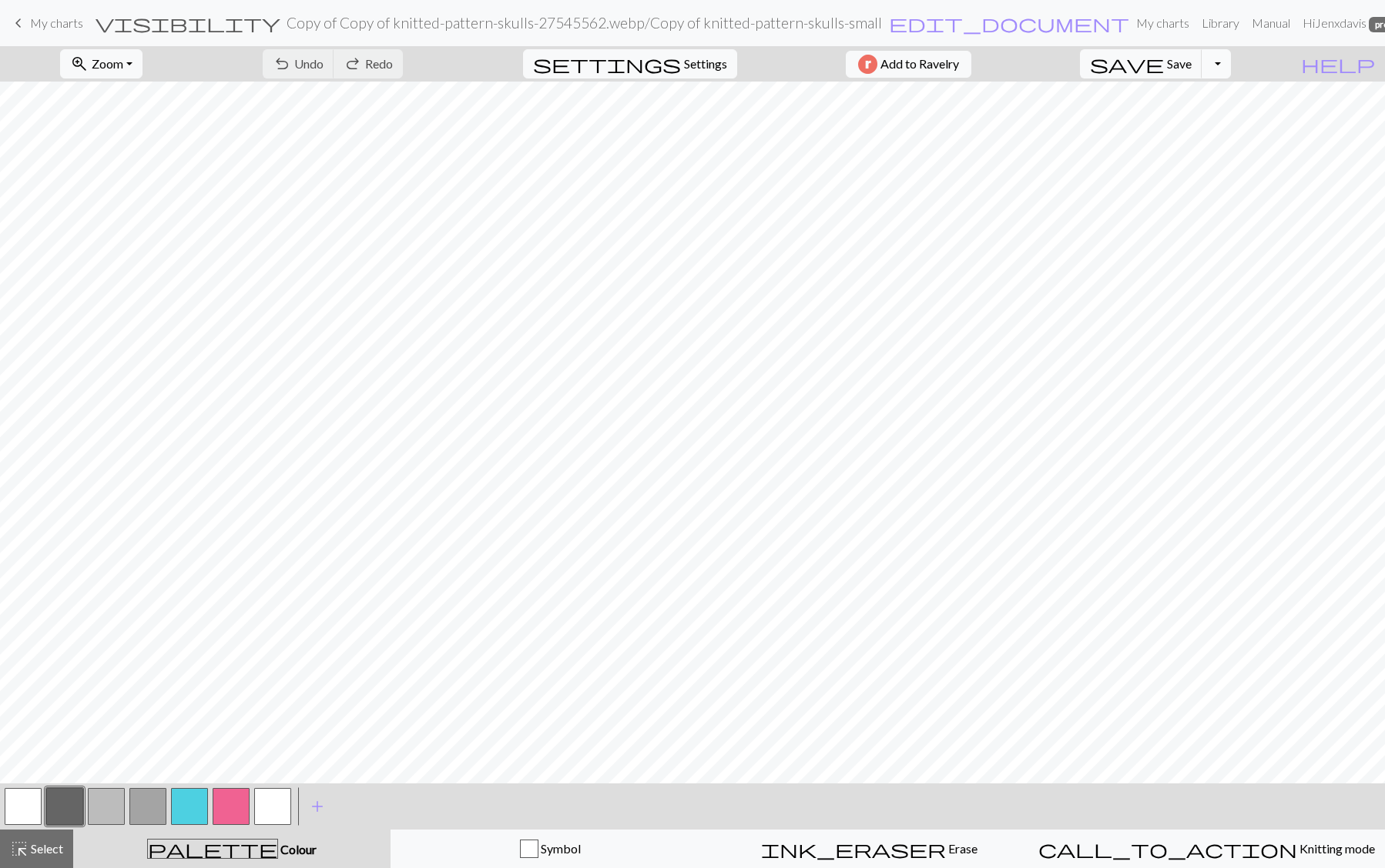
click at [1231, 61] on button "Toggle Dropdown" at bounding box center [1217, 64] width 29 height 29
click at [1196, 119] on button "save_alt Download" at bounding box center [1103, 122] width 254 height 25
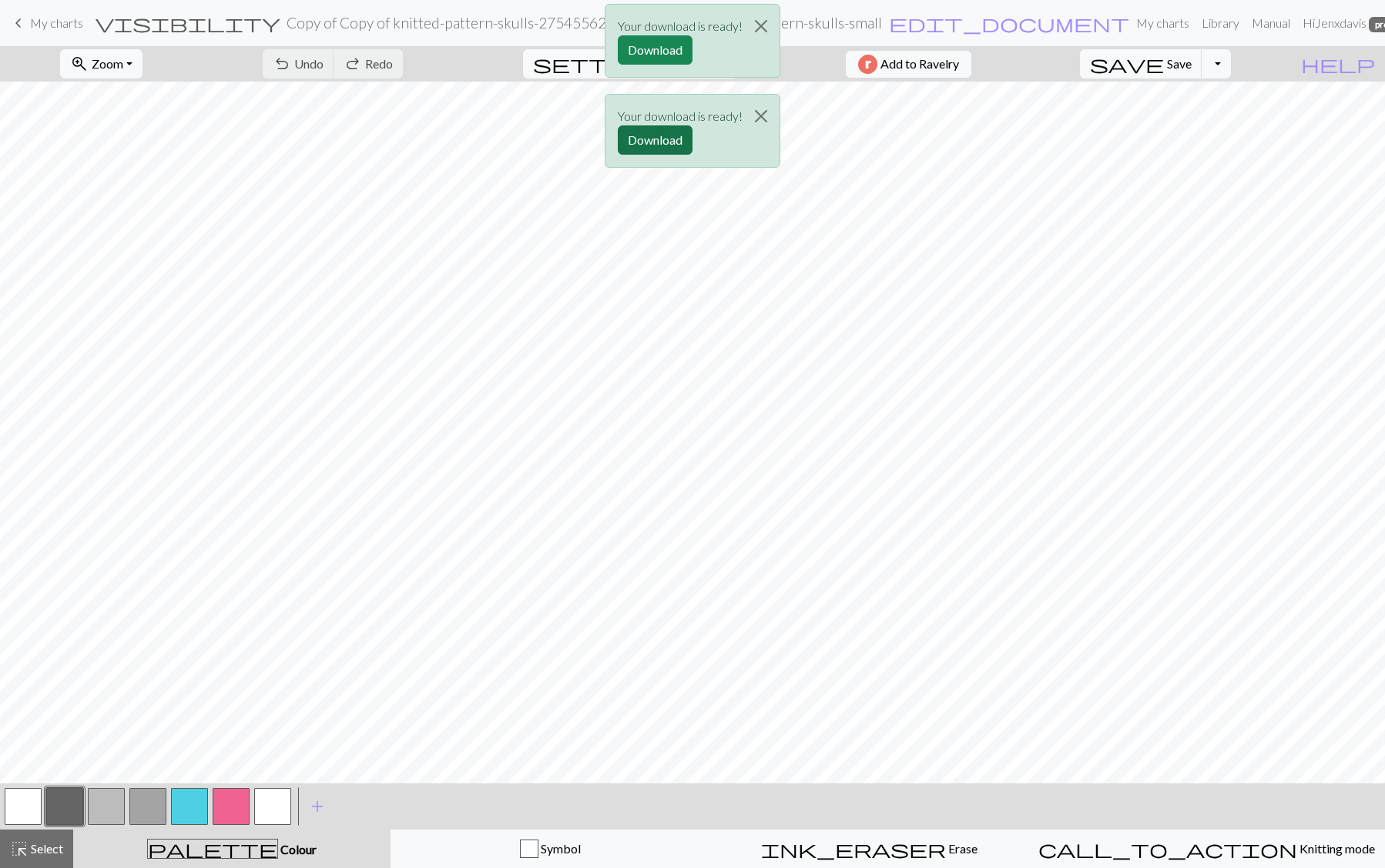
click at [663, 143] on button "Download" at bounding box center [655, 140] width 75 height 29
